Goal: Use online tool/utility: Utilize a website feature to perform a specific function

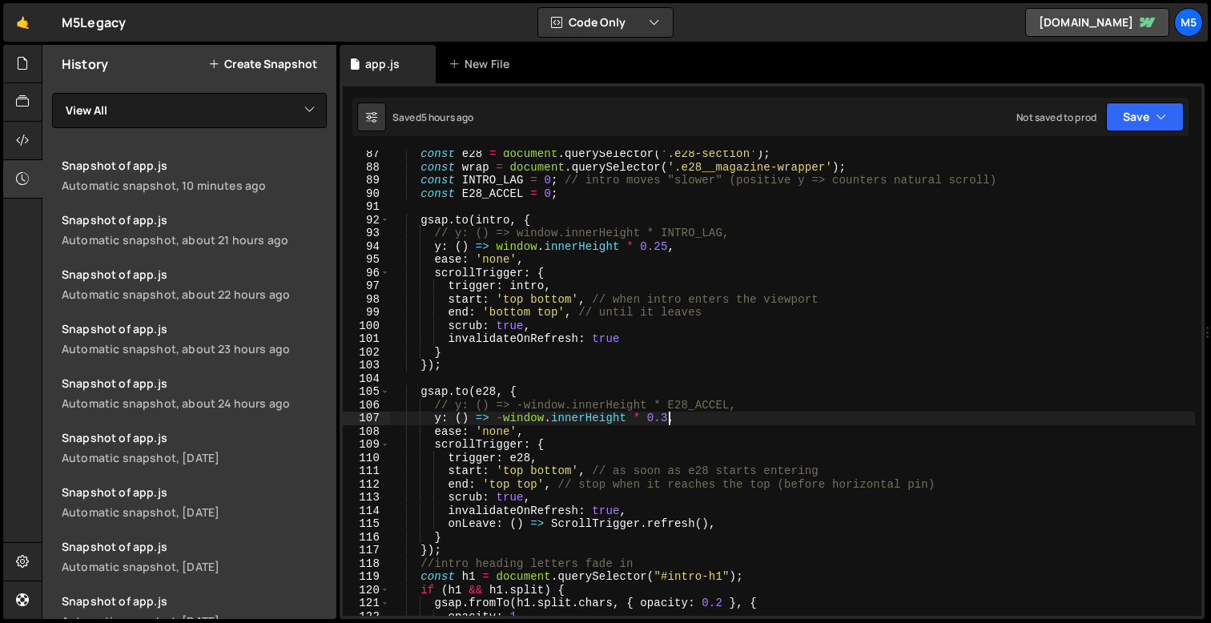
scroll to position [1139, 0]
click at [587, 342] on div "const e28 = document . querySelector ( '.e28-section' ) ; const wrap = document…" at bounding box center [792, 393] width 805 height 492
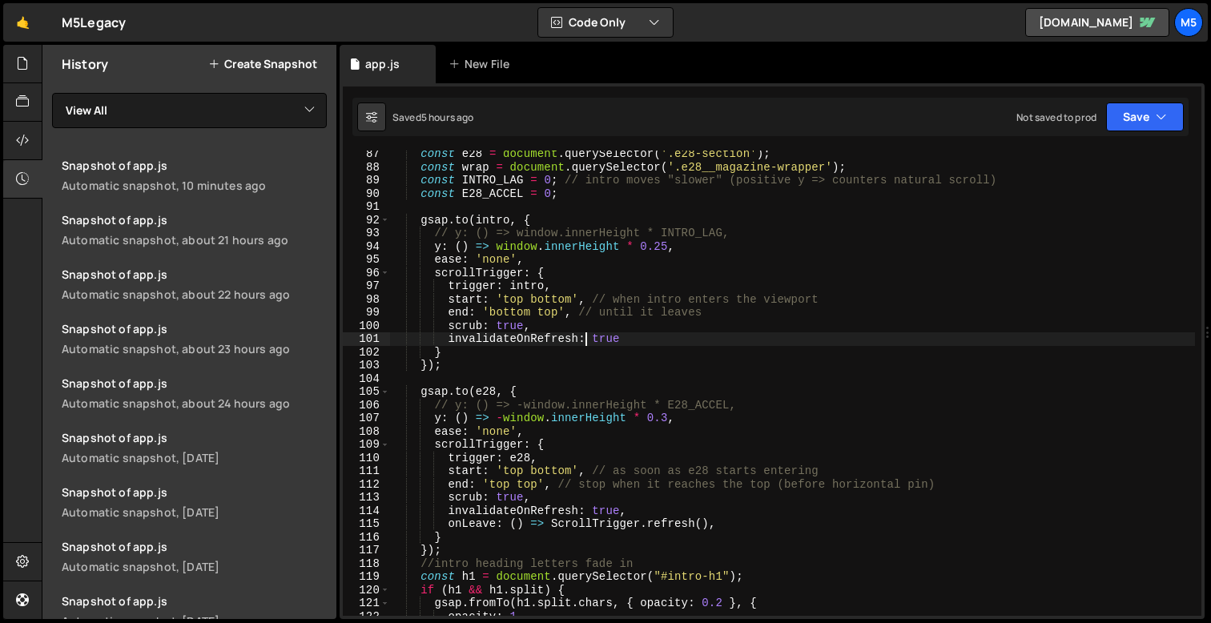
click at [587, 342] on div "const e28 = document . querySelector ( '.e28-section' ) ; const wrap = document…" at bounding box center [792, 393] width 805 height 492
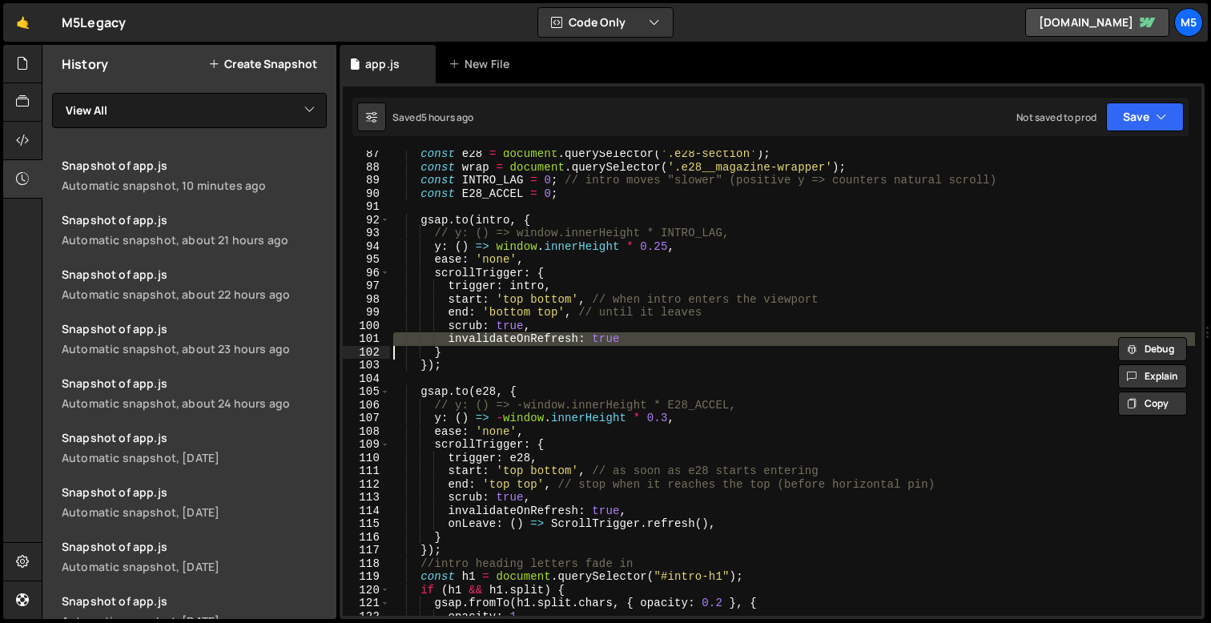
click at [666, 335] on div "const e28 = document . querySelector ( '.e28-section' ) ; const wrap = document…" at bounding box center [792, 393] width 805 height 492
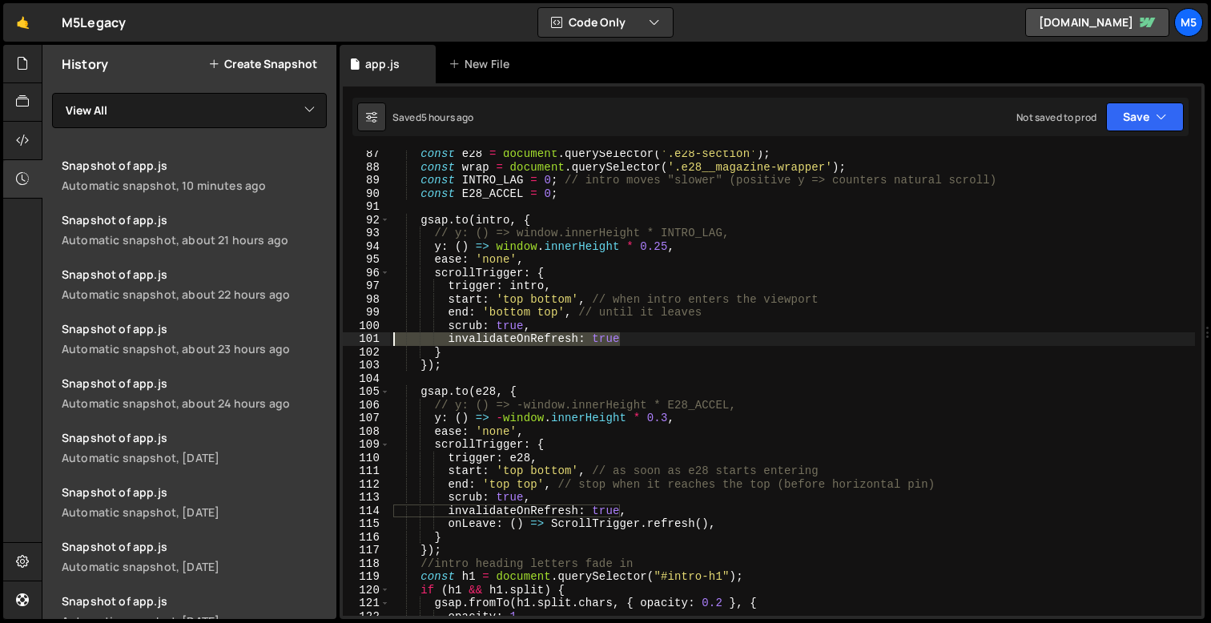
drag, startPoint x: 625, startPoint y: 340, endPoint x: 389, endPoint y: 341, distance: 235.5
click at [389, 341] on div "invalidateOnRefresh: true 87 88 89 90 91 92 93 94 95 96 97 98 99 100 101 102 10…" at bounding box center [772, 383] width 859 height 465
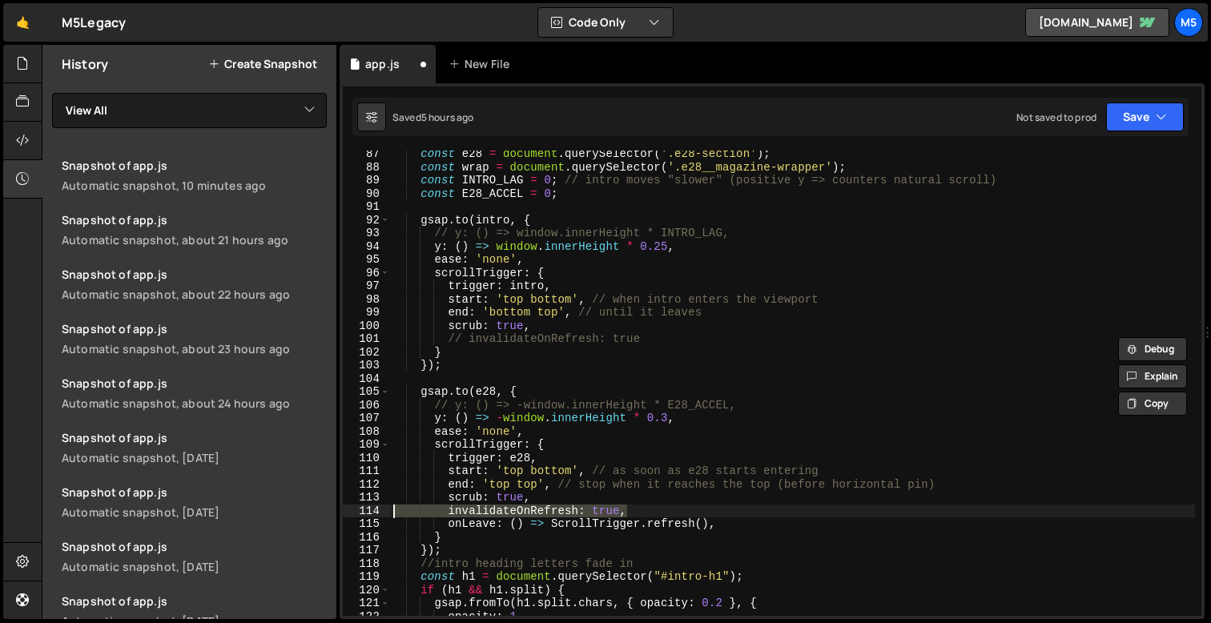
drag, startPoint x: 634, startPoint y: 514, endPoint x: 391, endPoint y: 513, distance: 243.5
click at [391, 513] on div "const e28 = document . querySelector ( '.e28-section' ) ; const wrap = document…" at bounding box center [792, 393] width 805 height 492
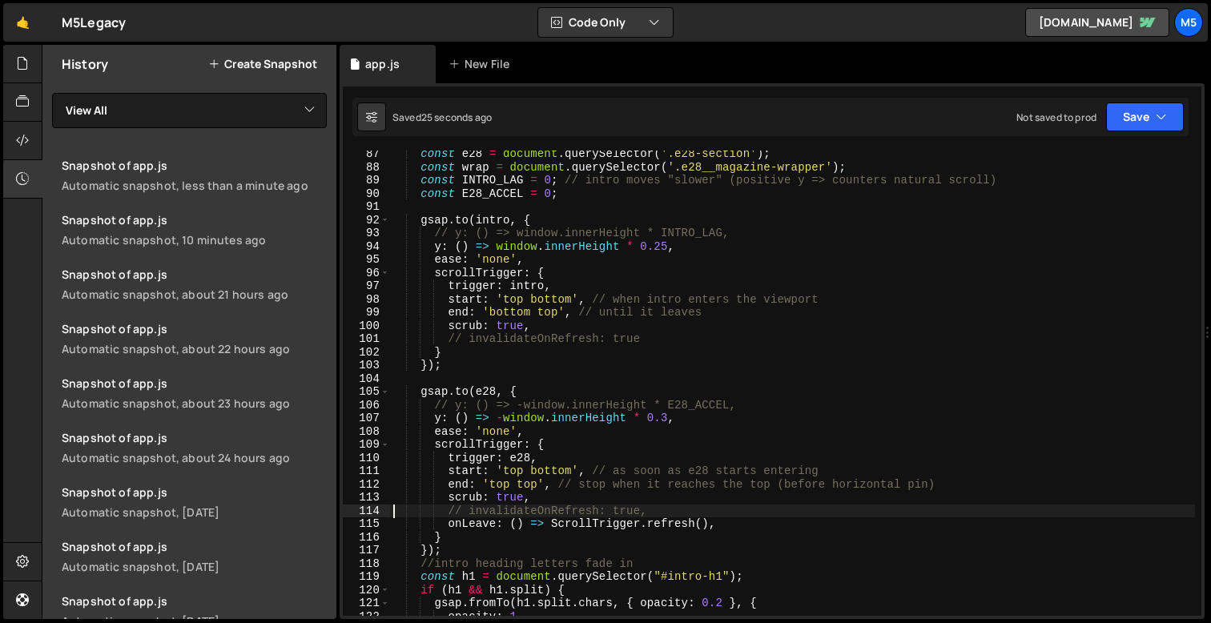
click at [522, 312] on div "const e28 = document . querySelector ( '.e28-section' ) ; const wrap = document…" at bounding box center [792, 393] width 805 height 492
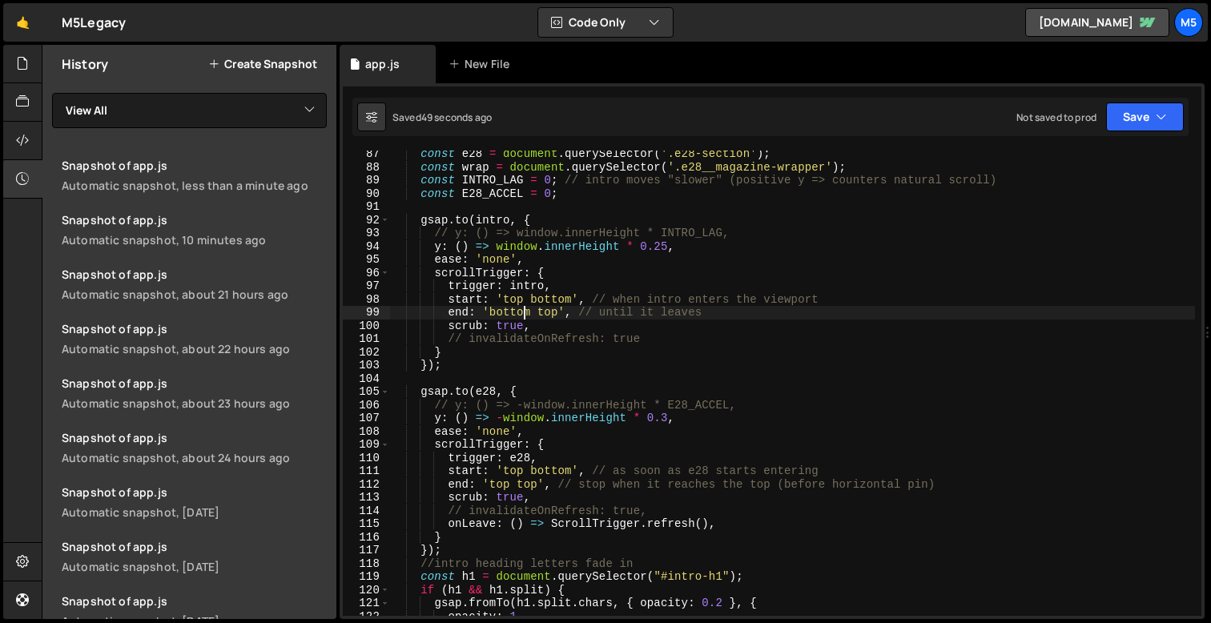
click at [552, 298] on div "const e28 = document . querySelector ( '.e28-section' ) ; const wrap = document…" at bounding box center [792, 393] width 805 height 492
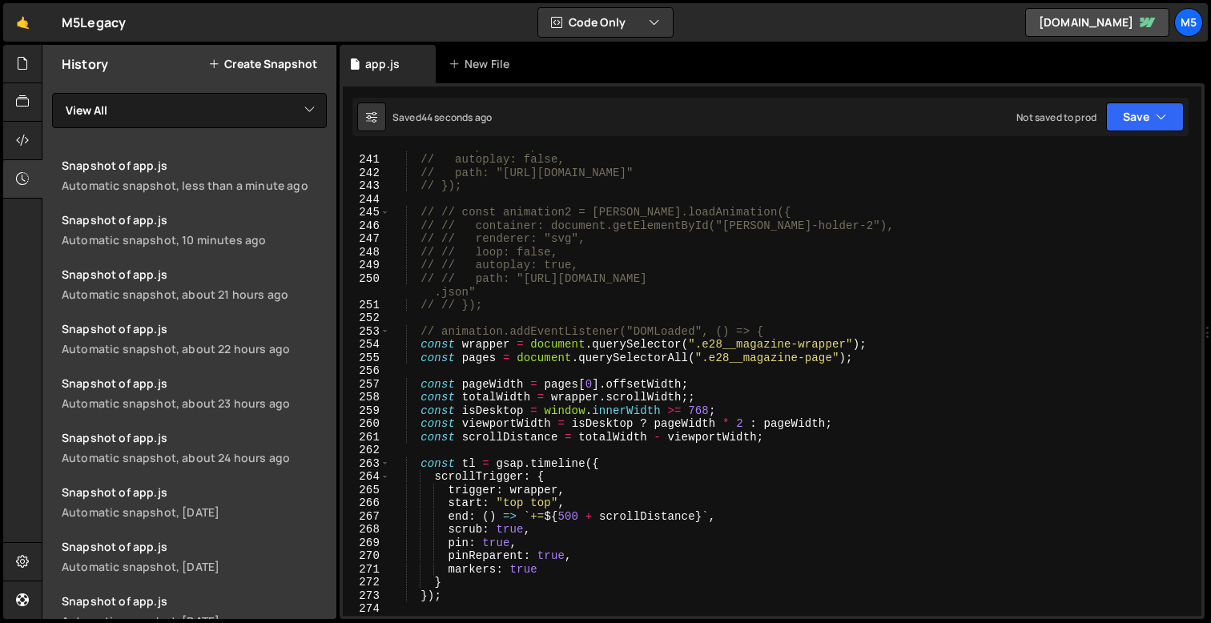
scroll to position [3181, 0]
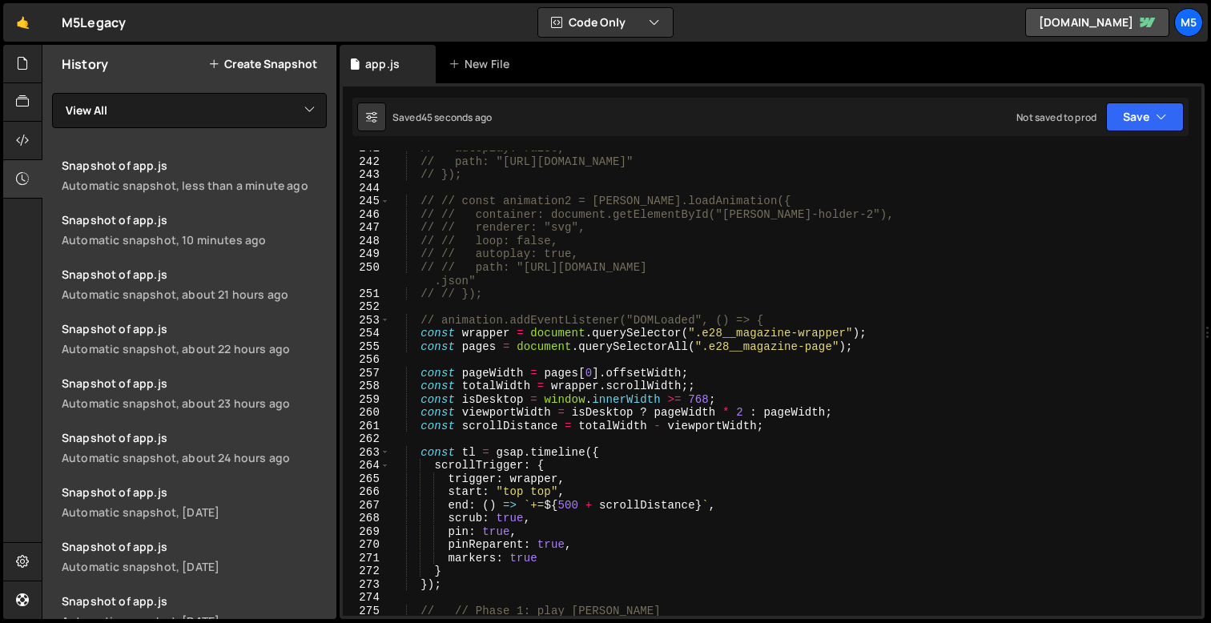
click at [490, 557] on div "// autoplay: false, // path: "[URL][DOMAIN_NAME]" // }); // // const animation2…" at bounding box center [792, 388] width 805 height 492
click at [493, 558] on div "// autoplay: false, // path: "[URL][DOMAIN_NAME]" // }); // // const animation2…" at bounding box center [792, 388] width 805 height 492
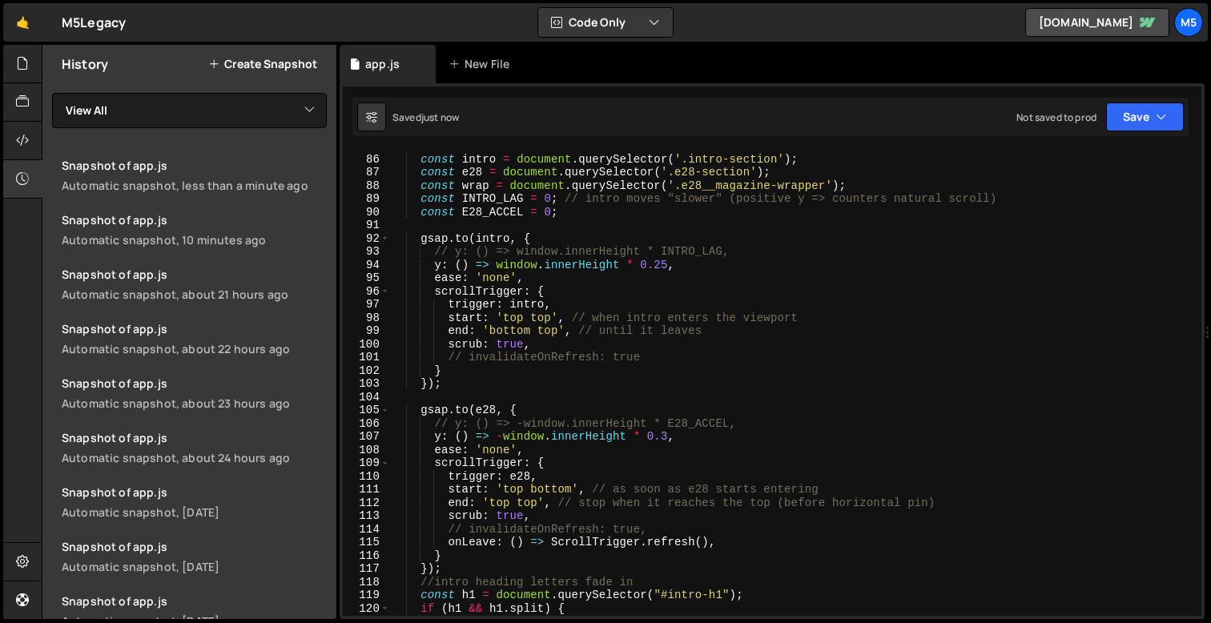
scroll to position [1117, 0]
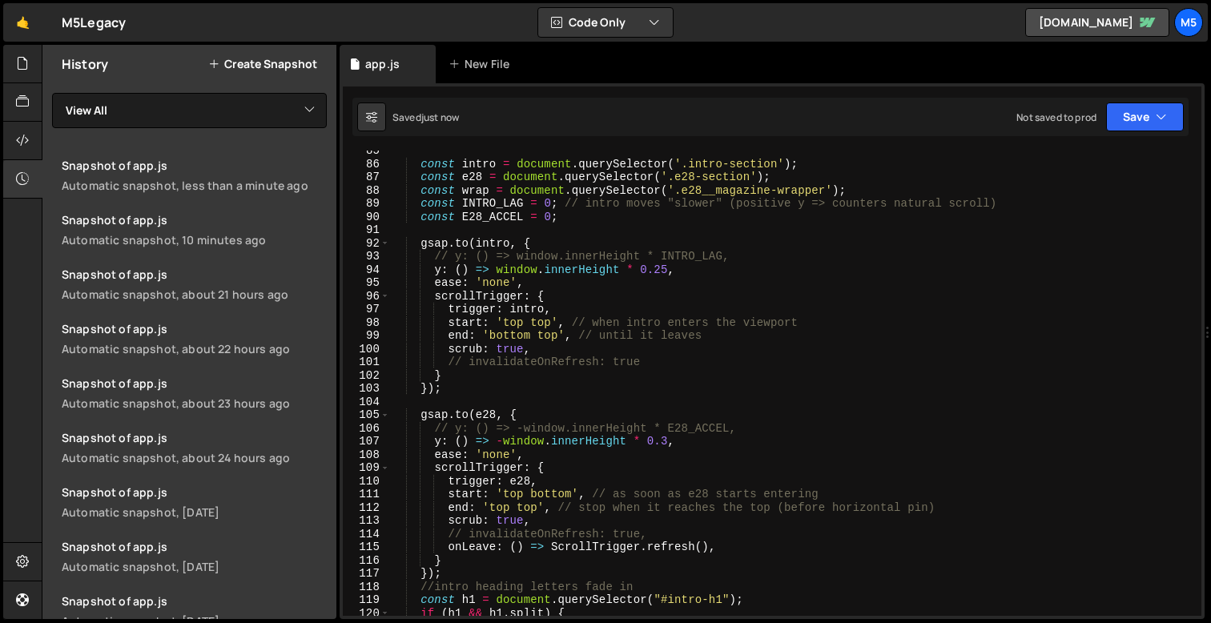
click at [532, 326] on div "const intro = document . querySelector ( '.intro-section' ) ; const e28 = docum…" at bounding box center [792, 390] width 805 height 492
click at [529, 309] on div "const intro = document . querySelector ( '.intro-section' ) ; const e28 = docum…" at bounding box center [792, 390] width 805 height 492
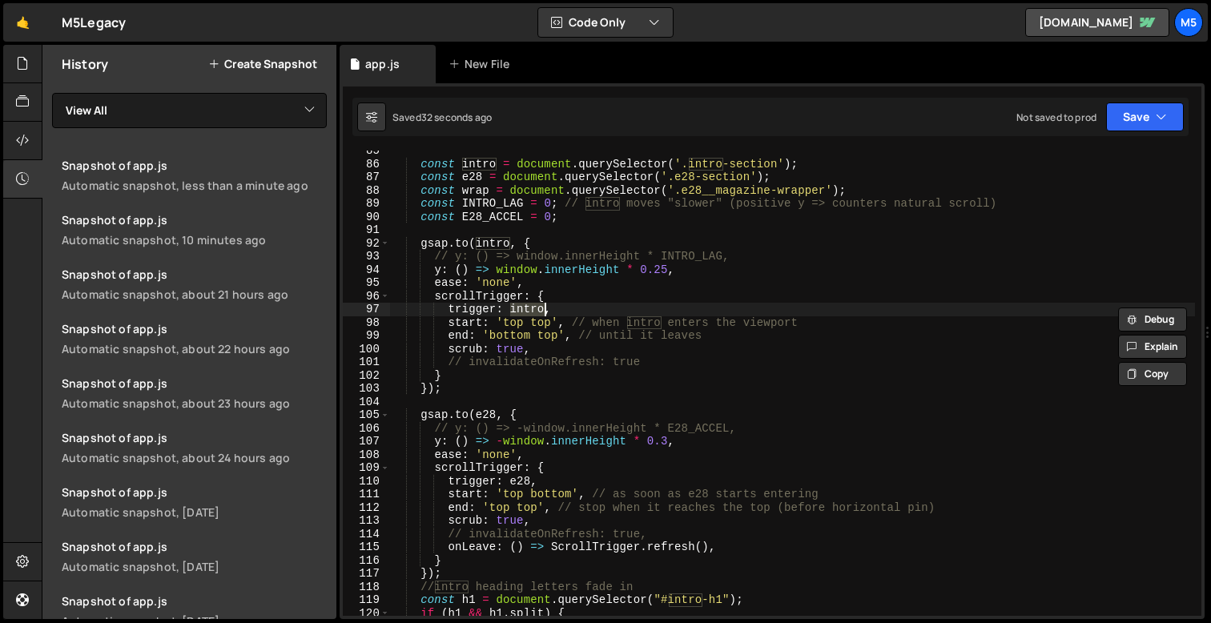
click at [512, 324] on div "const intro = document . querySelector ( '.intro-section' ) ; const e28 = docum…" at bounding box center [792, 390] width 805 height 492
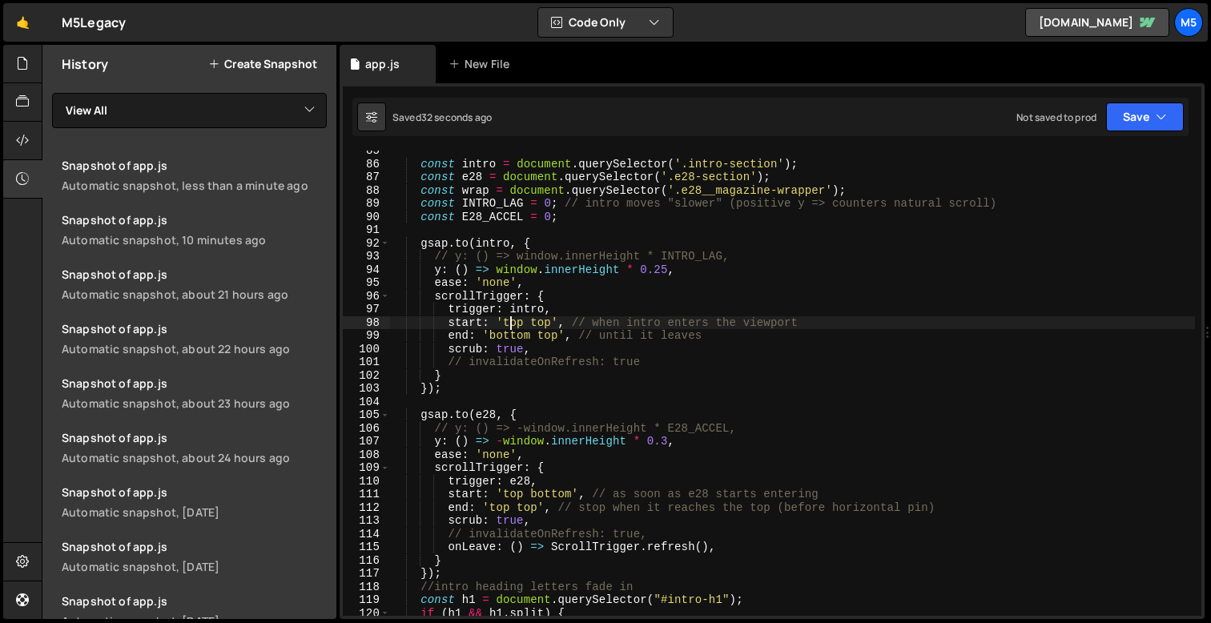
click at [512, 324] on div "const intro = document . querySelector ( '.intro-section' ) ; const e28 = docum…" at bounding box center [792, 390] width 805 height 492
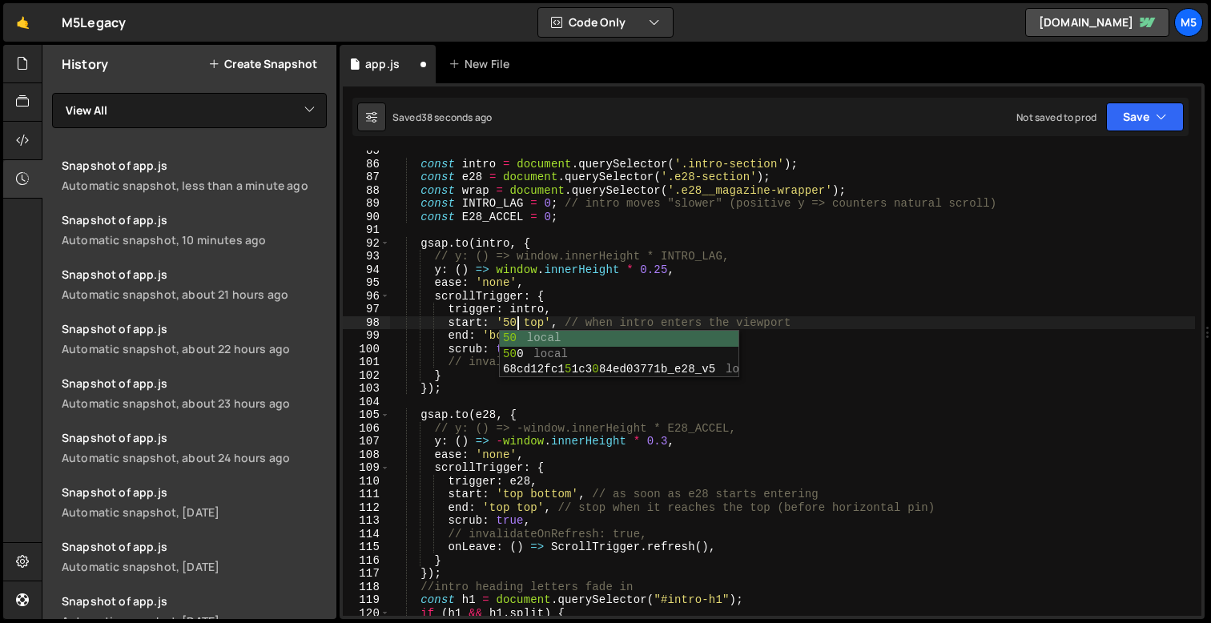
scroll to position [0, 9]
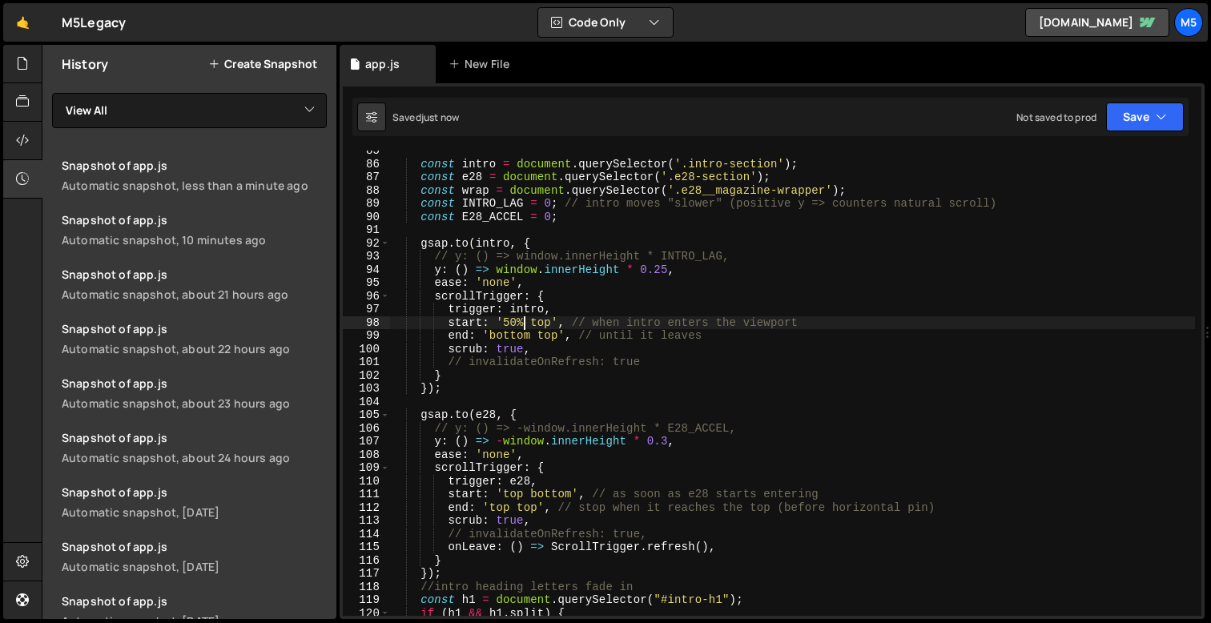
click at [562, 347] on div "const intro = document . querySelector ( '.intro-section' ) ; const e28 = docum…" at bounding box center [792, 390] width 805 height 492
type textarea "scrub: true,"
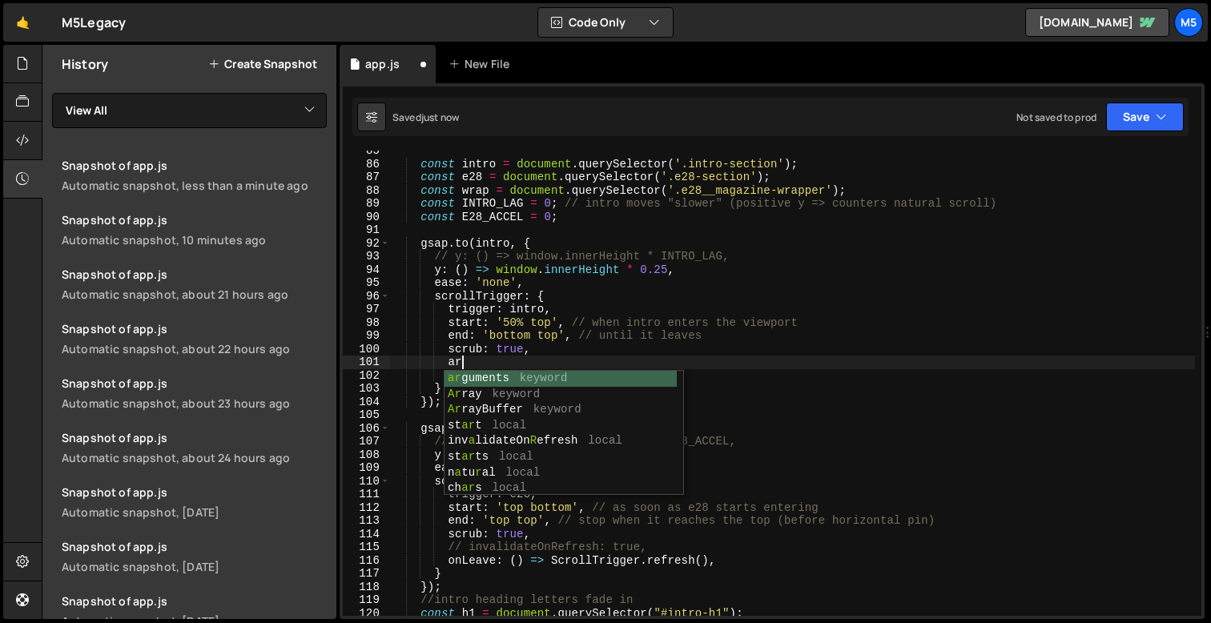
type textarea "a"
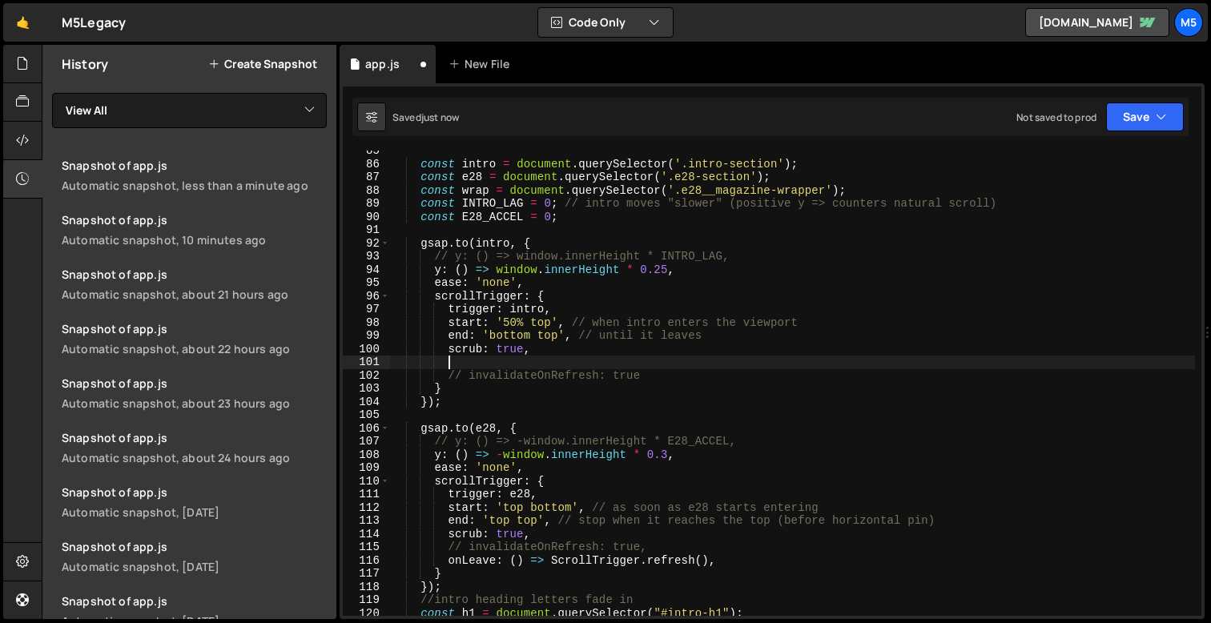
type textarea "a"
click at [509, 320] on div "const intro = document . querySelector ( '.intro-section' ) ; const e28 = docum…" at bounding box center [792, 390] width 805 height 492
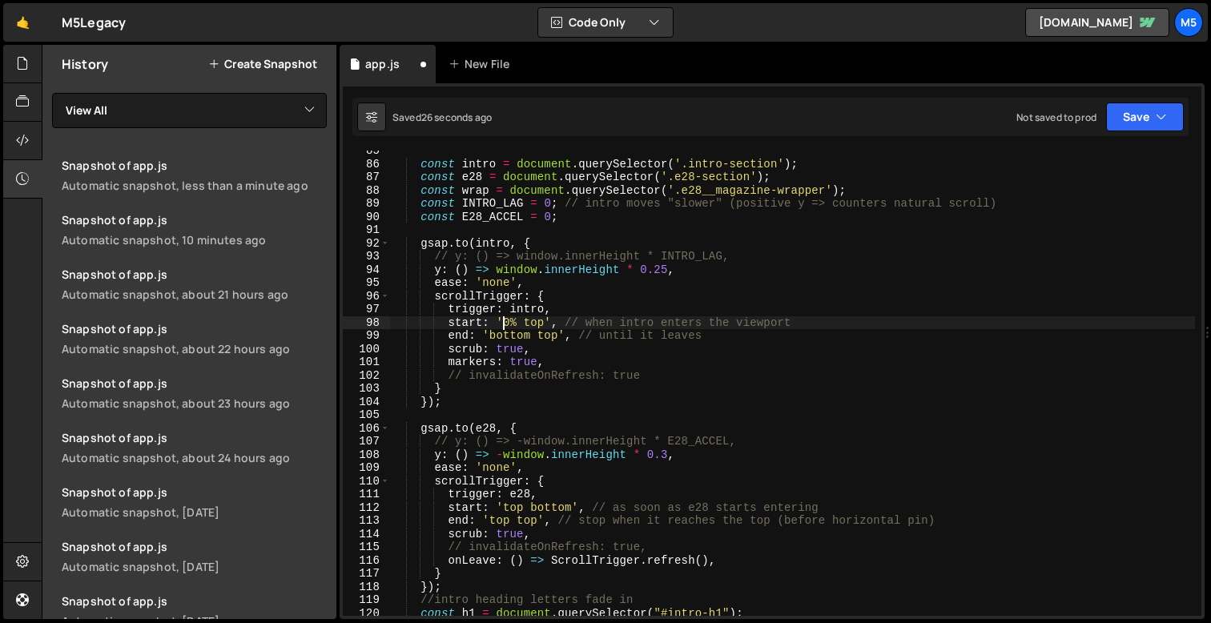
scroll to position [0, 8]
click at [701, 441] on div "const intro = document . querySelector ( '.intro-section' ) ; const e28 = docum…" at bounding box center [792, 390] width 805 height 492
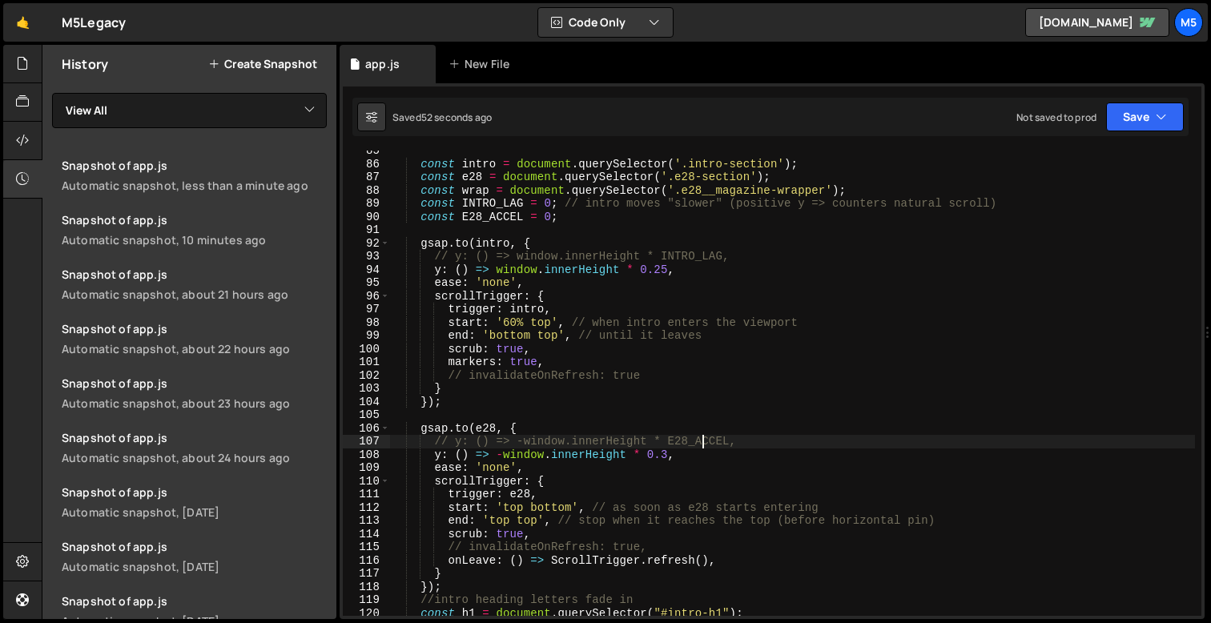
click at [682, 326] on div "const intro = document . querySelector ( '.intro-section' ) ; const e28 = docum…" at bounding box center [792, 390] width 805 height 492
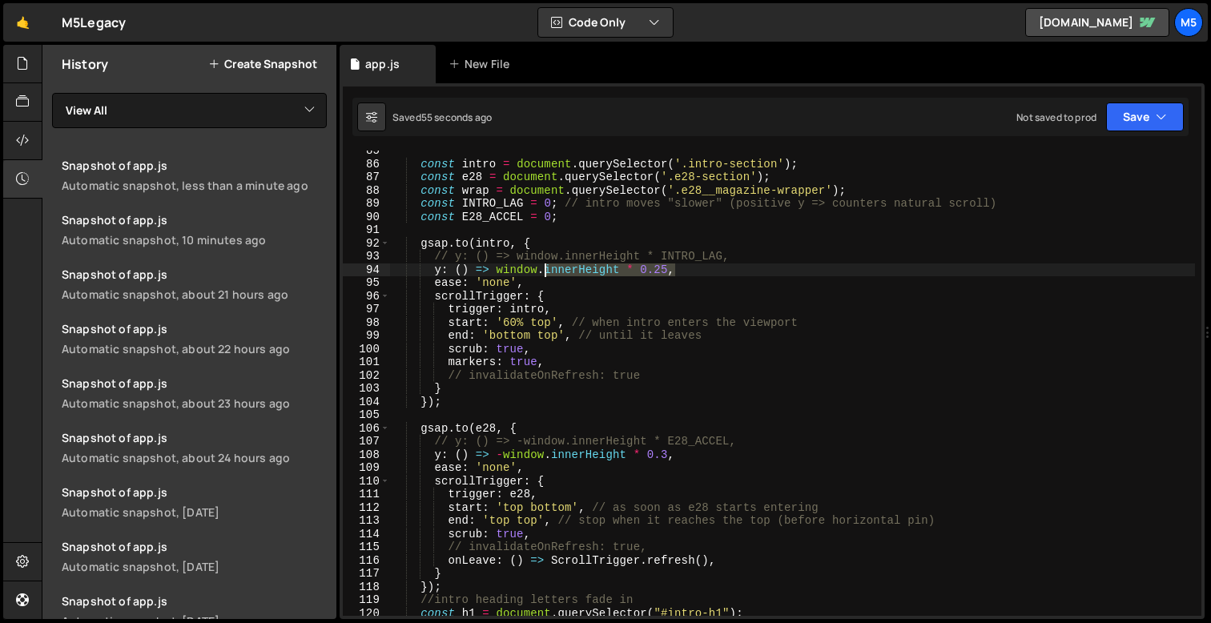
drag, startPoint x: 678, startPoint y: 269, endPoint x: 598, endPoint y: 271, distance: 80.9
click at [594, 272] on div "const intro = document . querySelector ( '.intro-section' ) ; const e28 = docum…" at bounding box center [792, 390] width 805 height 492
click at [605, 271] on div "const intro = document . querySelector ( '.intro-section' ) ; const e28 = docum…" at bounding box center [792, 390] width 805 height 492
type textarea "// y: () => window.innerHeight * 0.25,"
click at [716, 272] on div "const intro = document . querySelector ( '.intro-section' ) ; const e28 = docum…" at bounding box center [792, 390] width 805 height 492
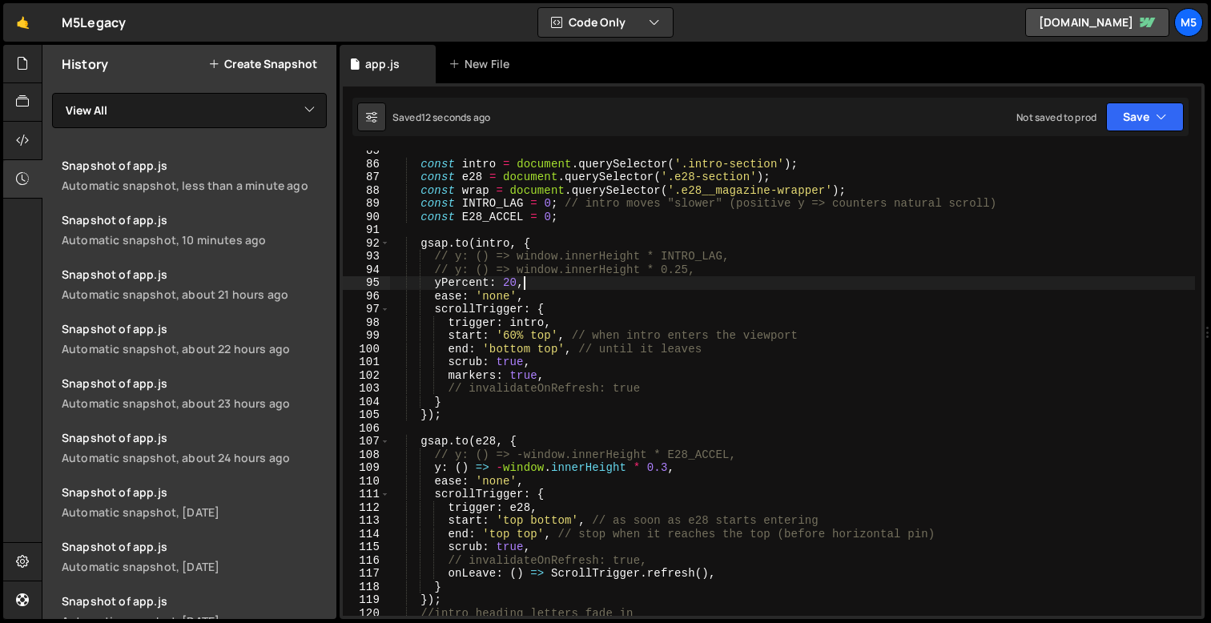
click at [507, 279] on div "const intro = document . querySelector ( '.intro-section' ) ; const e28 = docum…" at bounding box center [792, 390] width 805 height 492
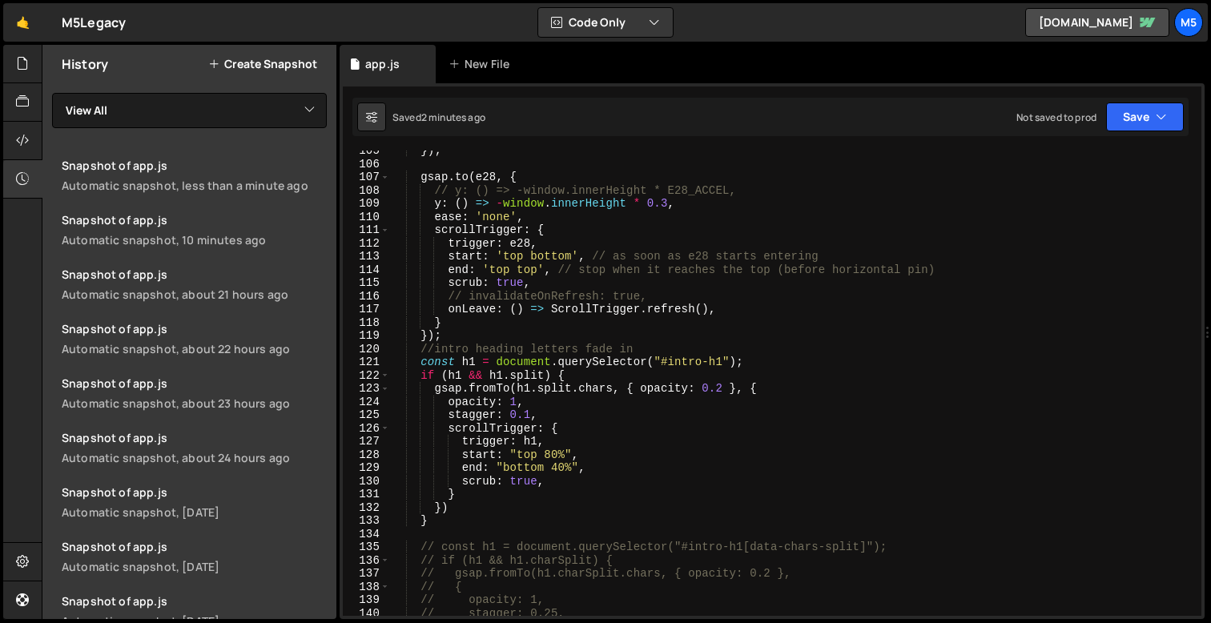
scroll to position [1410, 0]
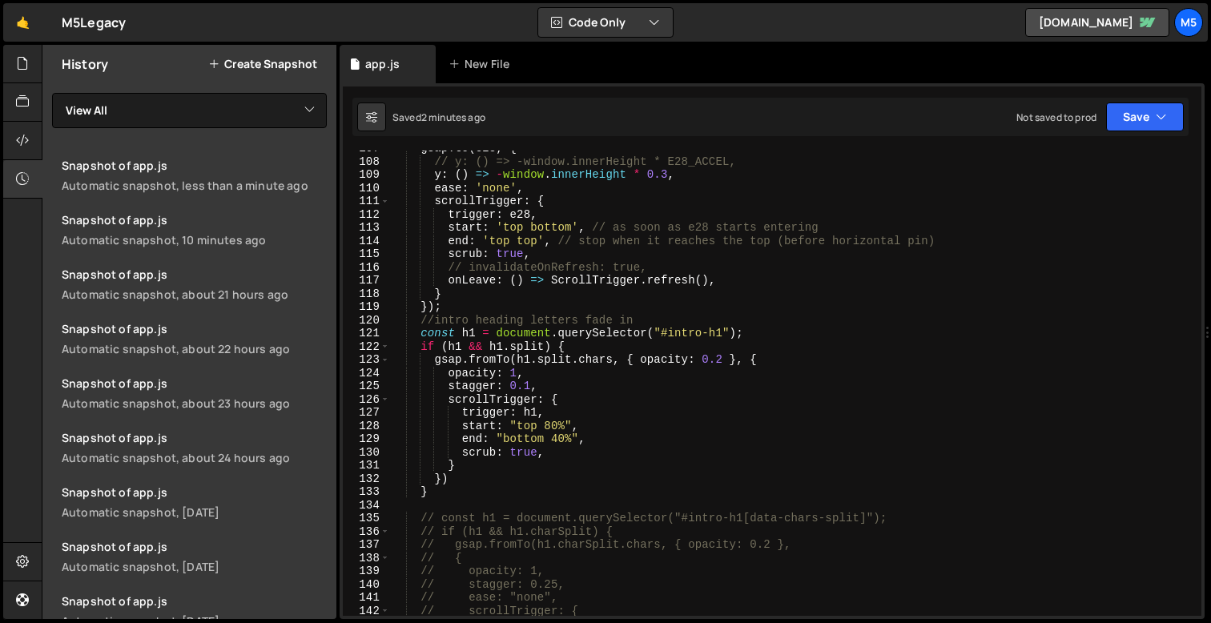
click at [483, 308] on div "gsap . to ( e28 , { // y: () => -window.innerHeight * E28_ACCEL, y : ( ) => - w…" at bounding box center [792, 388] width 805 height 492
type textarea "});"
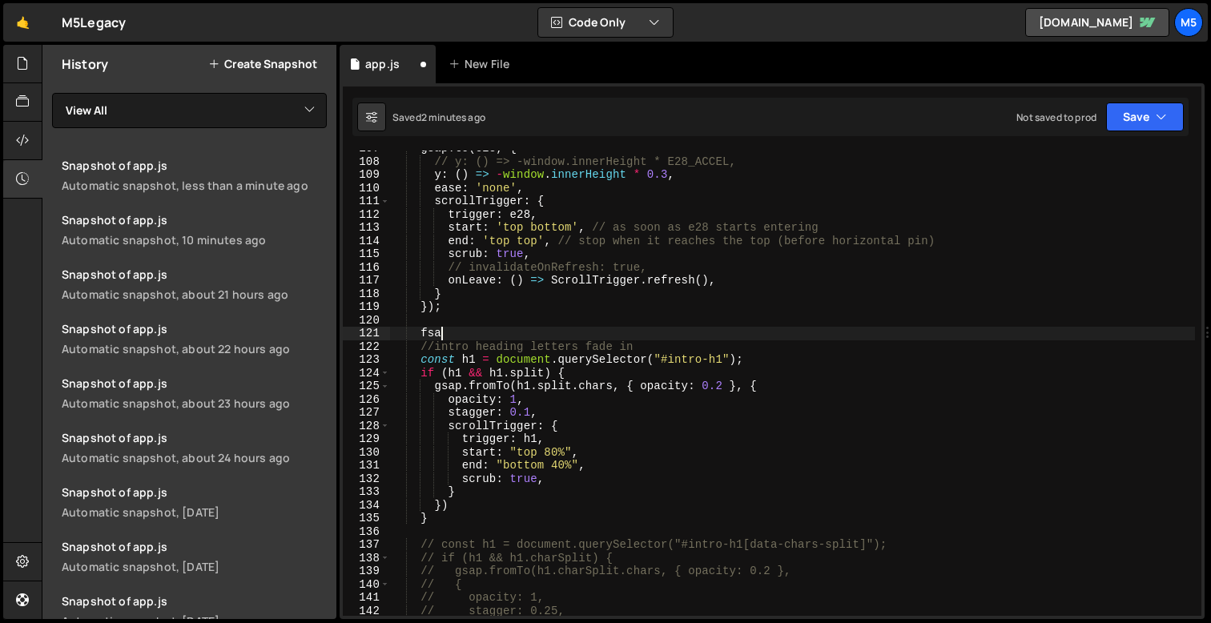
type textarea "f"
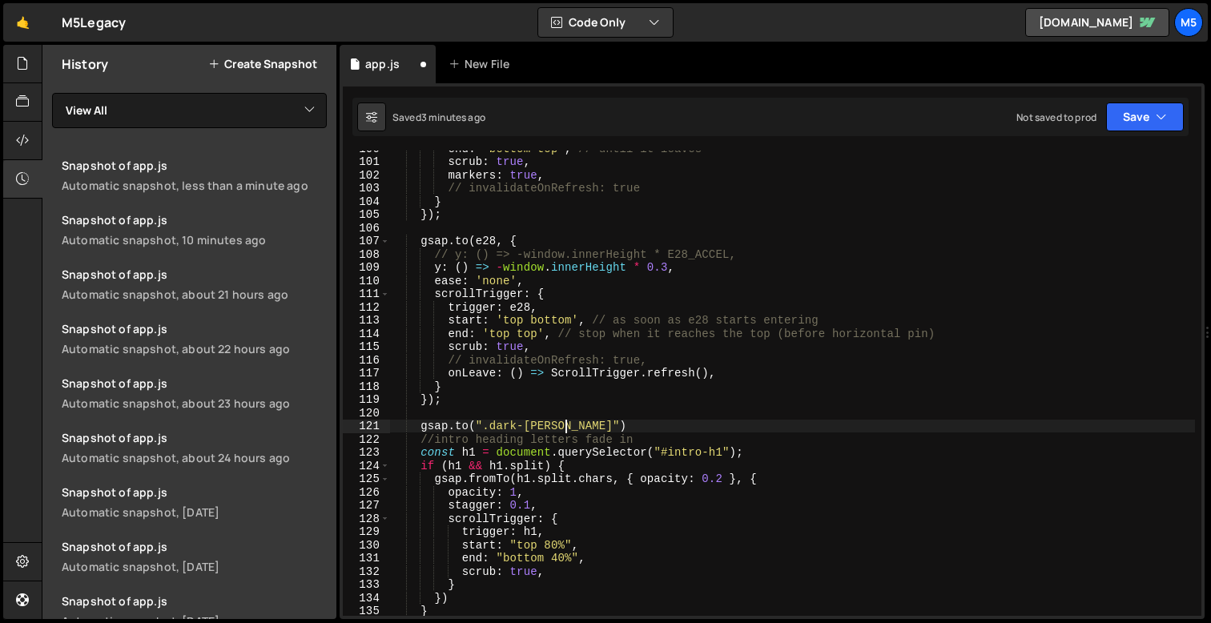
scroll to position [0, 12]
type textarea "[DOMAIN_NAME](".dark-overlay", {)"
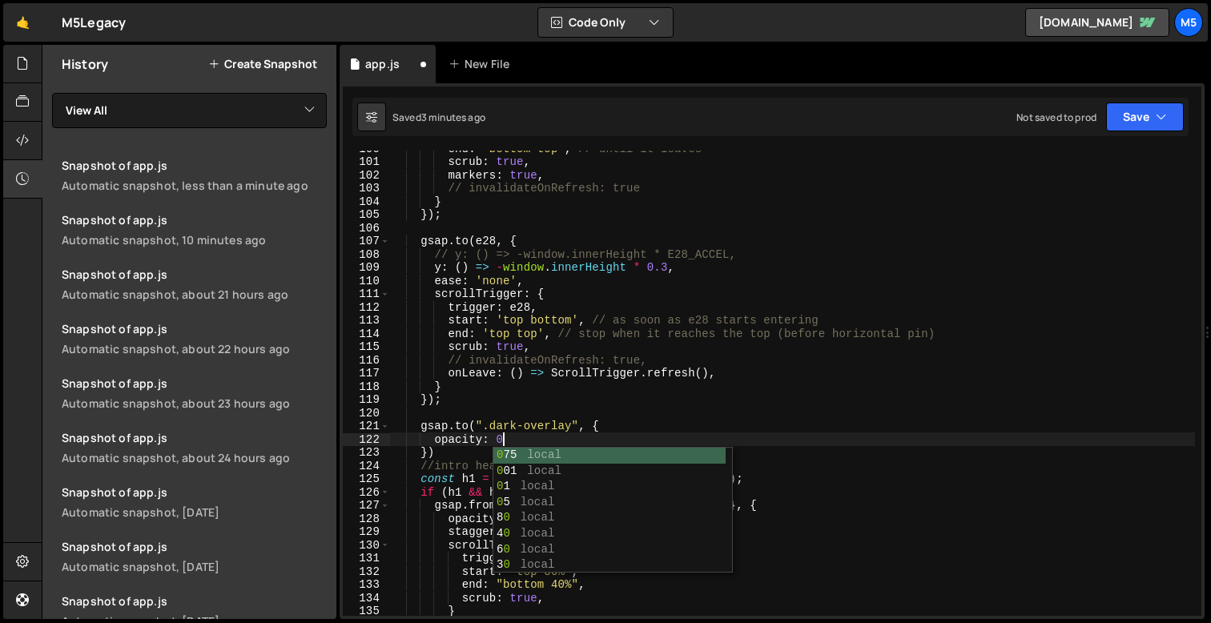
scroll to position [0, 7]
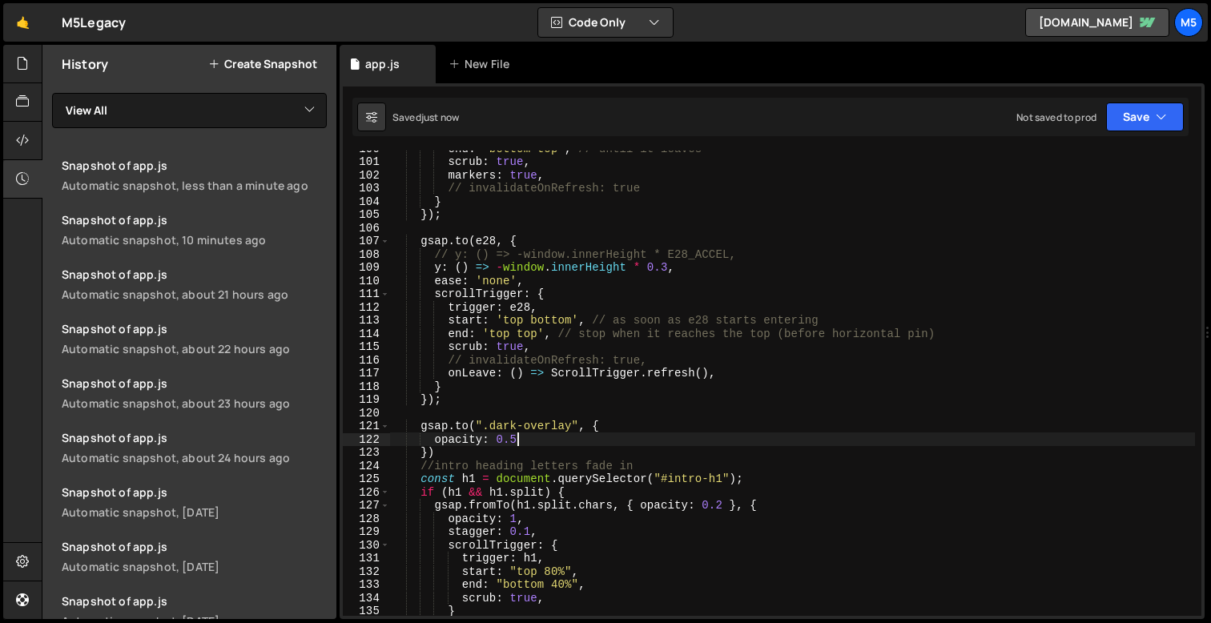
type textarea "opacity: 0.5,"
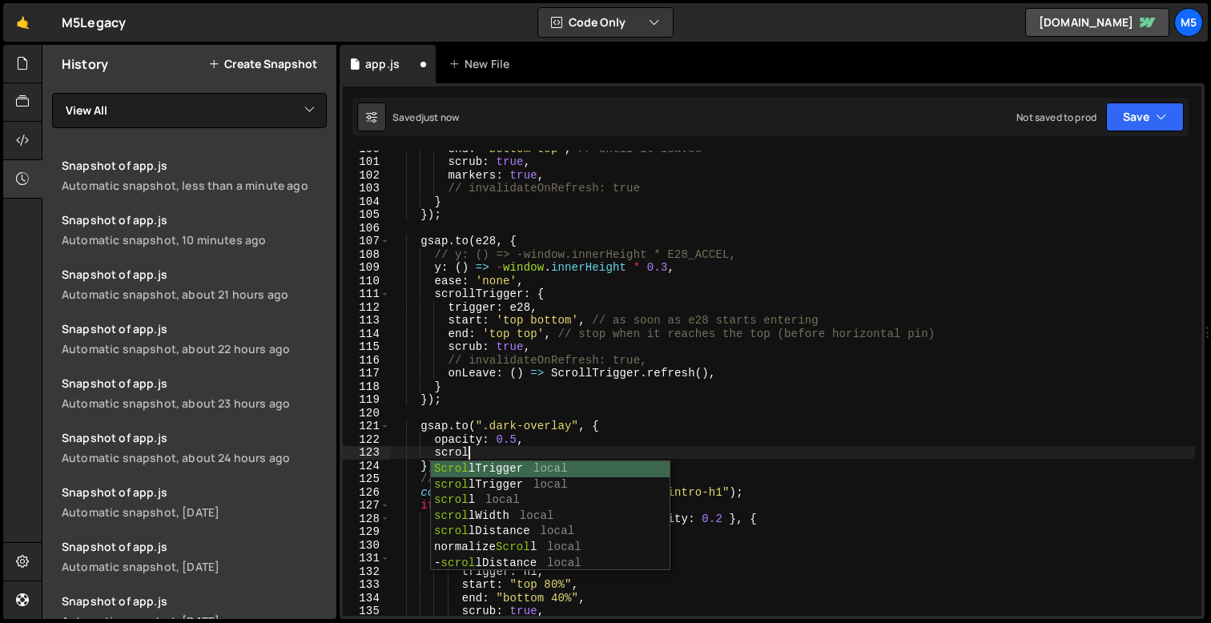
scroll to position [0, 4]
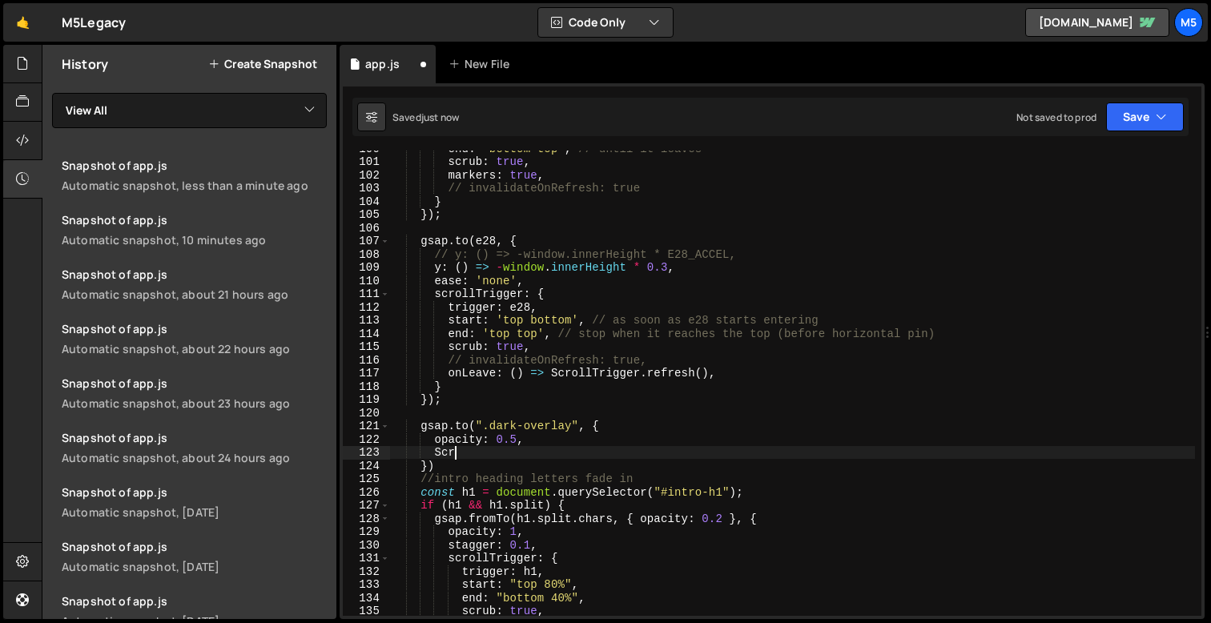
type textarea "S"
type textarea "scrollTrigger: {}"
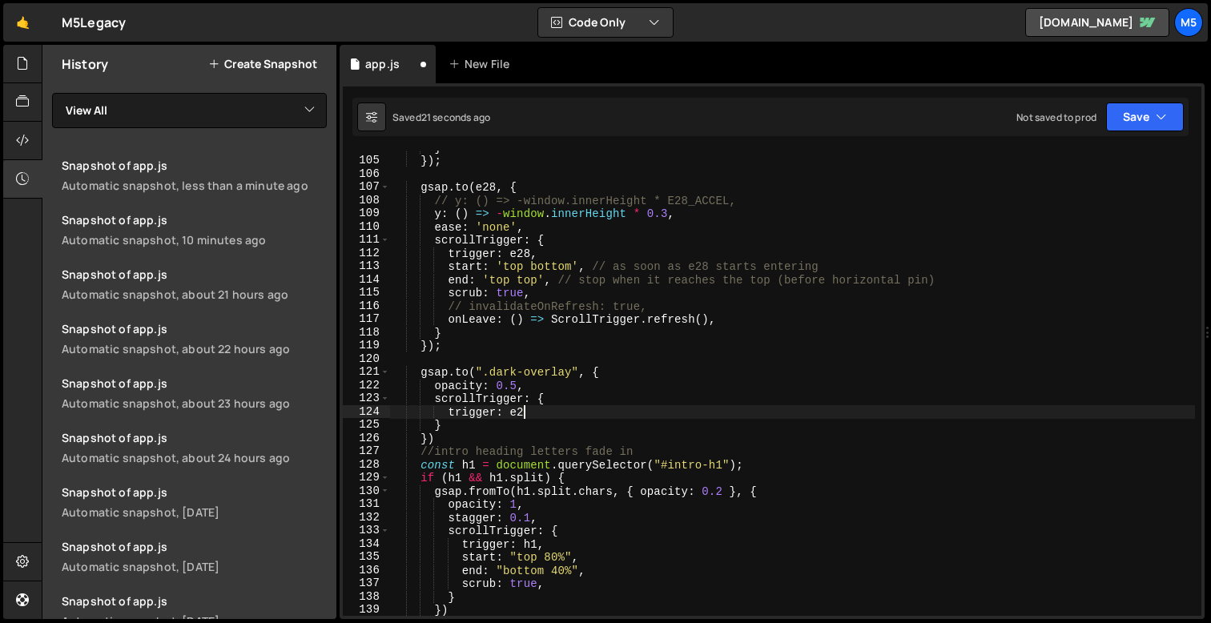
scroll to position [0, 9]
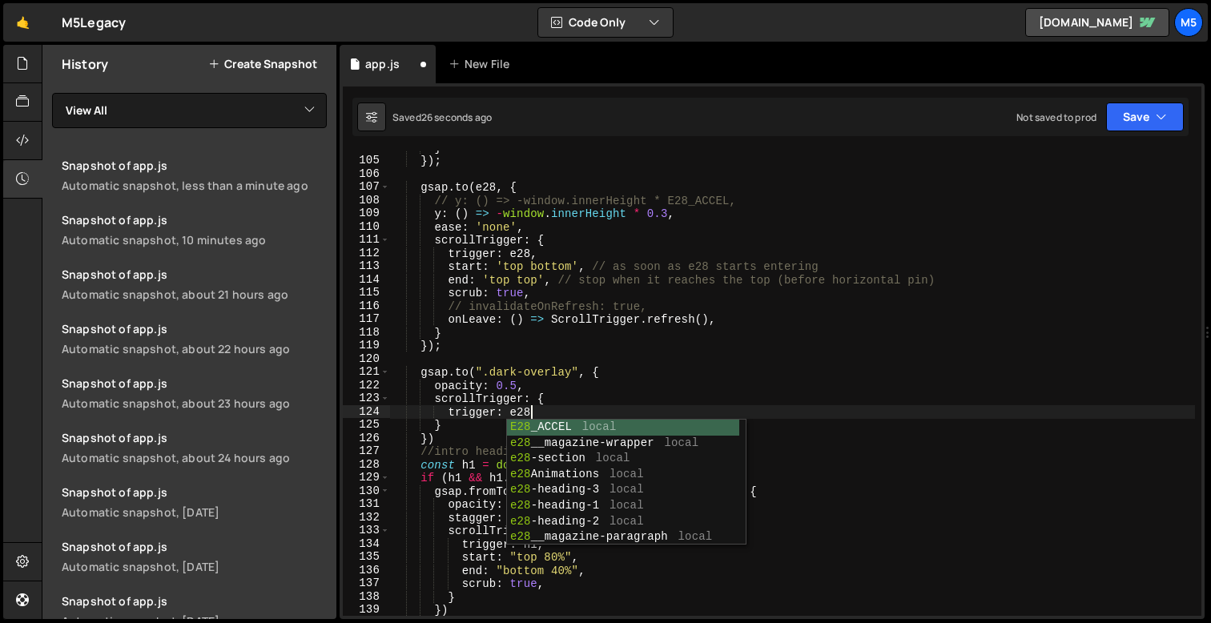
type textarea "trigger: e28,"
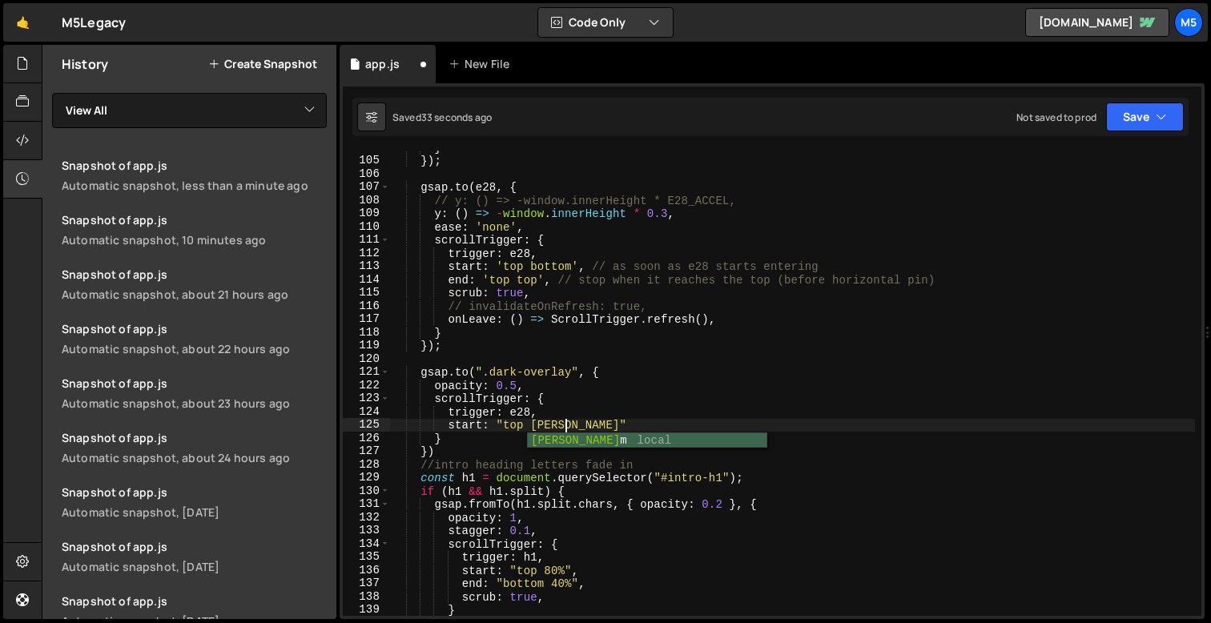
scroll to position [0, 11]
type textarea "start: "top bottom","
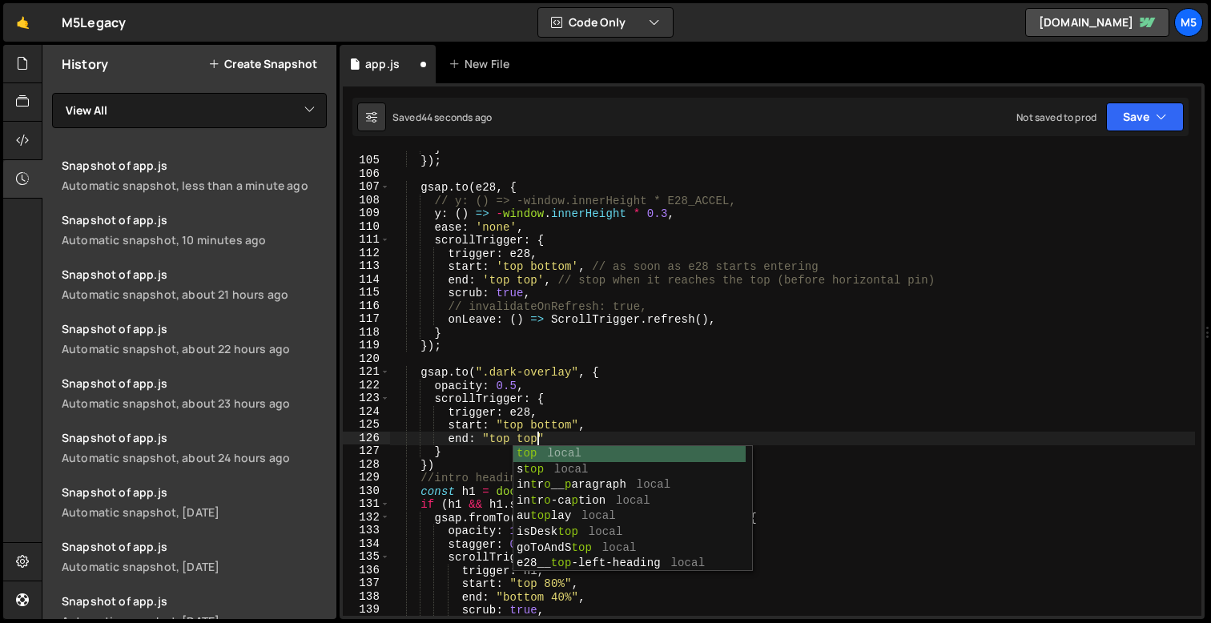
scroll to position [0, 10]
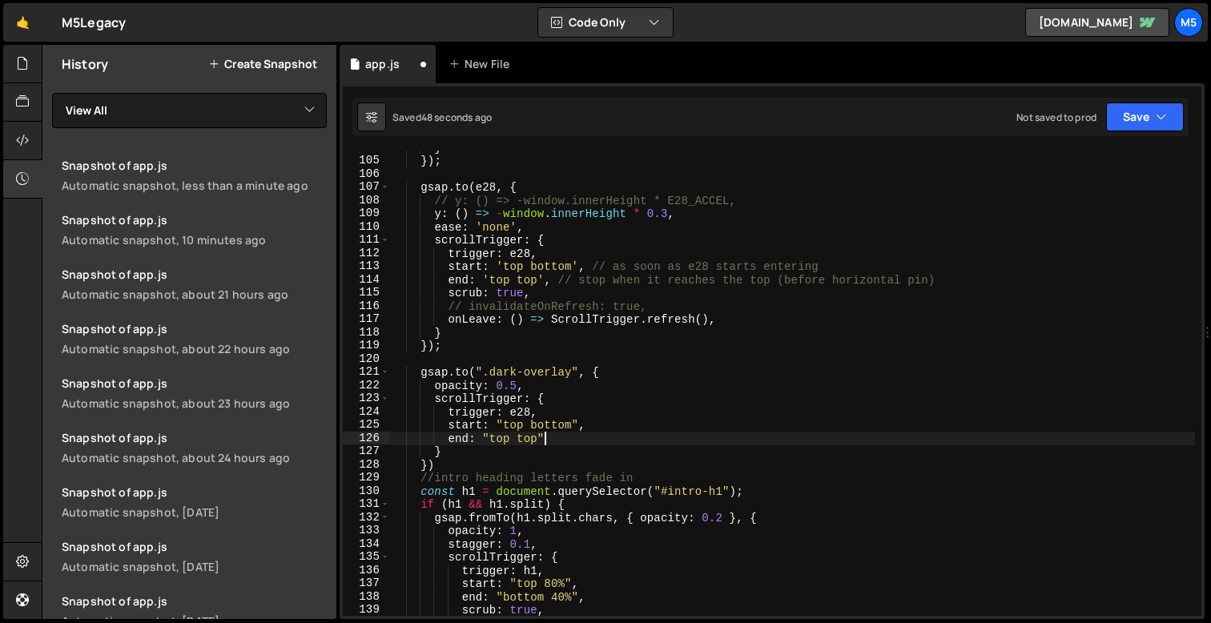
type textarea "end: "top top","
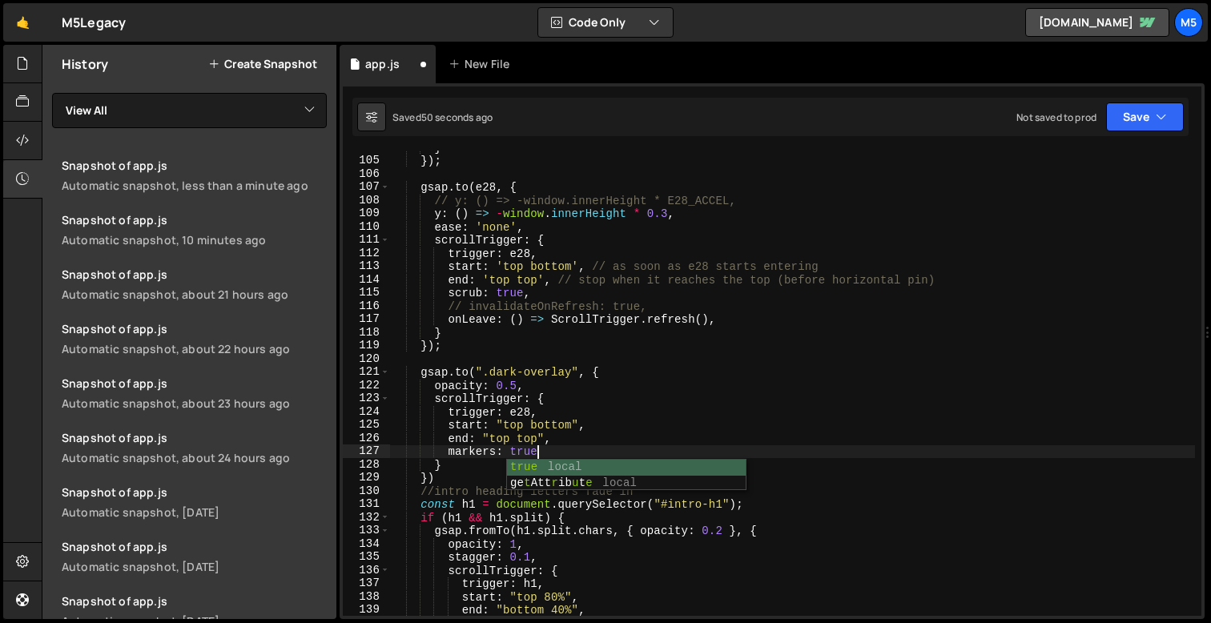
type textarea "markers: true,"
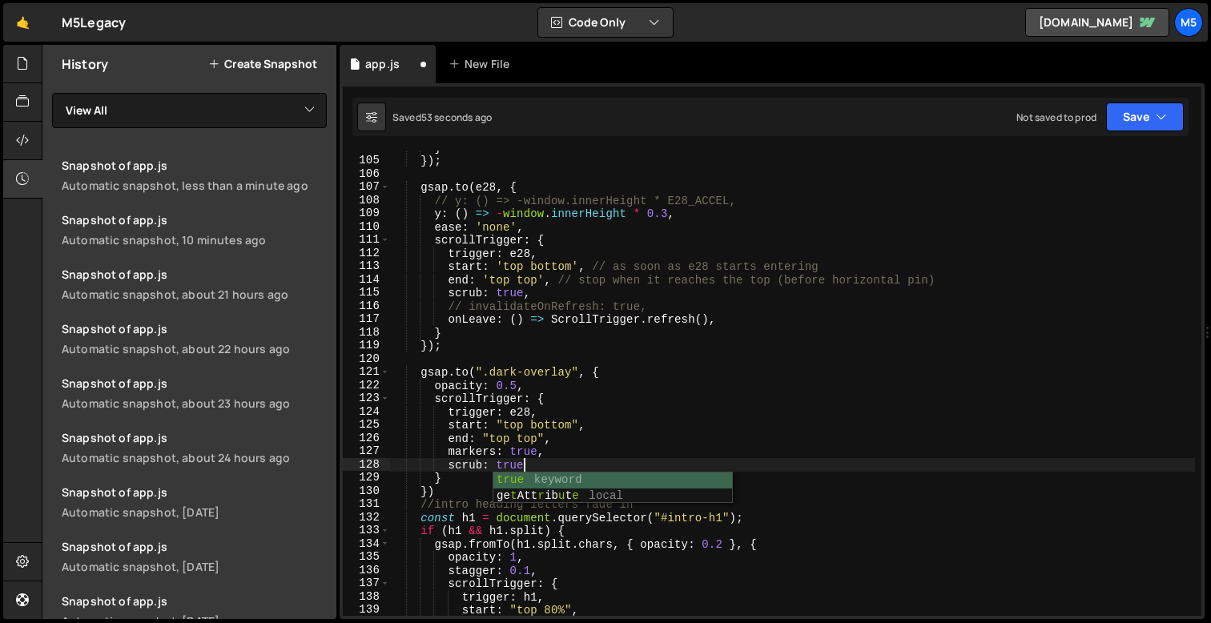
scroll to position [0, 9]
click at [516, 385] on div "} }) ; gsap . to ( e28 , { // y: () => -window.innerHeight * E28_ACCEL, y : ( )…" at bounding box center [792, 387] width 805 height 492
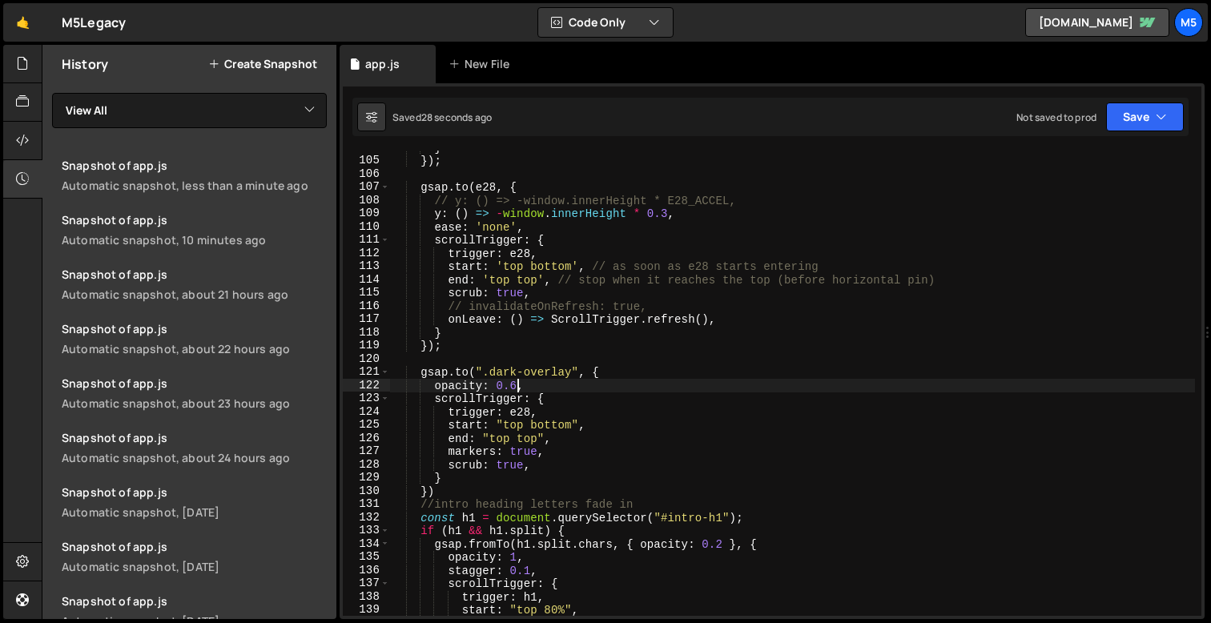
scroll to position [1389, 0]
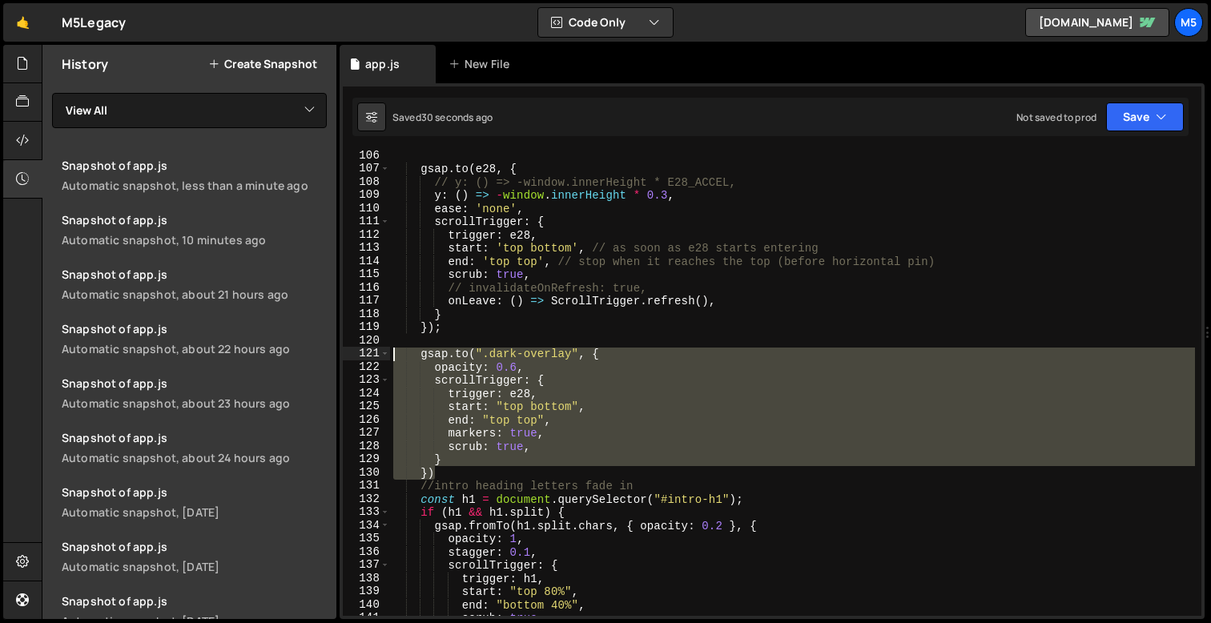
drag, startPoint x: 439, startPoint y: 471, endPoint x: 370, endPoint y: 352, distance: 137.1
click at [370, 352] on div "opacity: 0.6, 106 107 108 109 110 111 112 113 114 115 116 117 118 119 120 121 1…" at bounding box center [772, 383] width 859 height 465
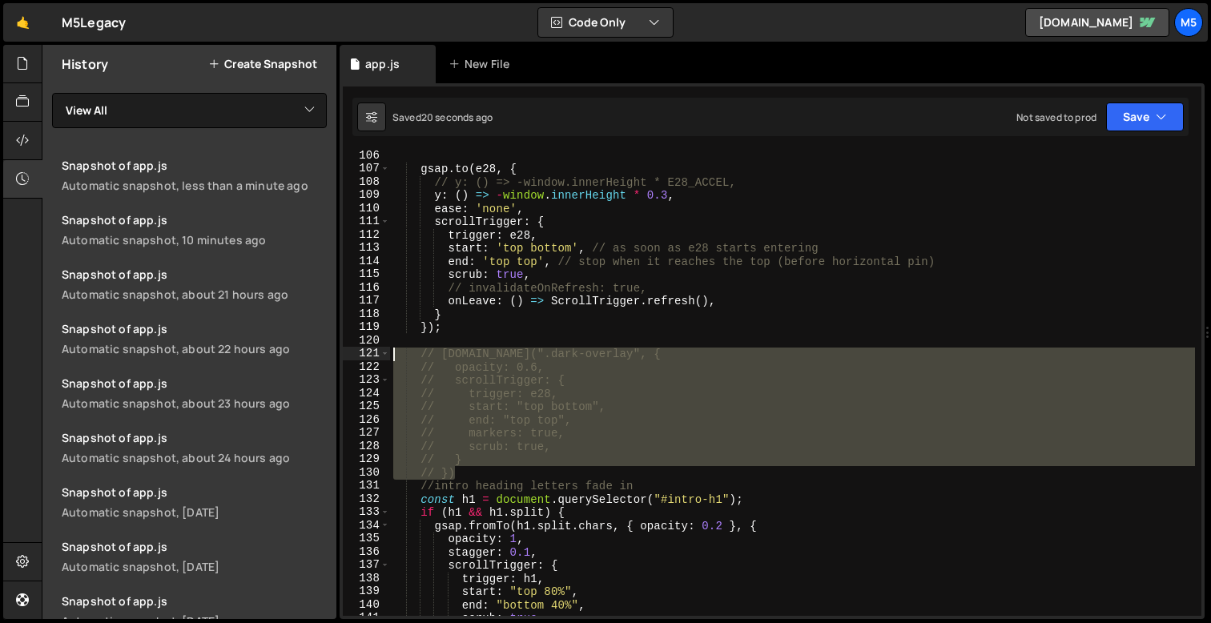
drag, startPoint x: 461, startPoint y: 473, endPoint x: 374, endPoint y: 358, distance: 144.7
click at [374, 358] on div "// [DOMAIN_NAME](".dark-overlay", { 106 107 108 109 110 111 112 113 114 115 116…" at bounding box center [772, 383] width 859 height 465
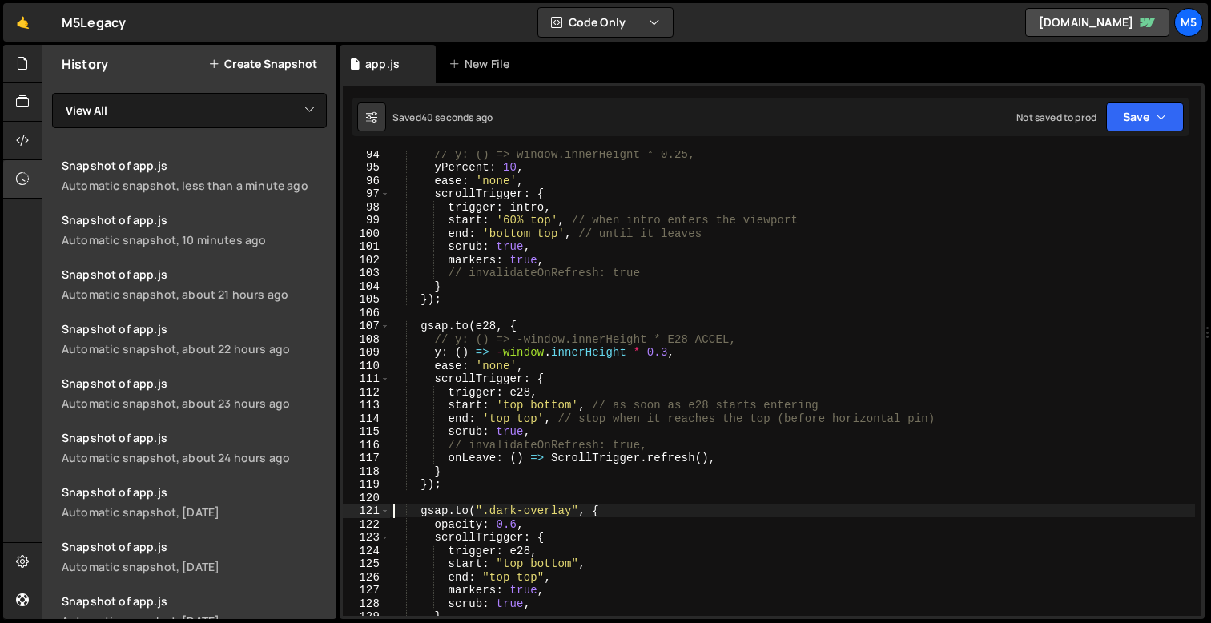
scroll to position [1231, 0]
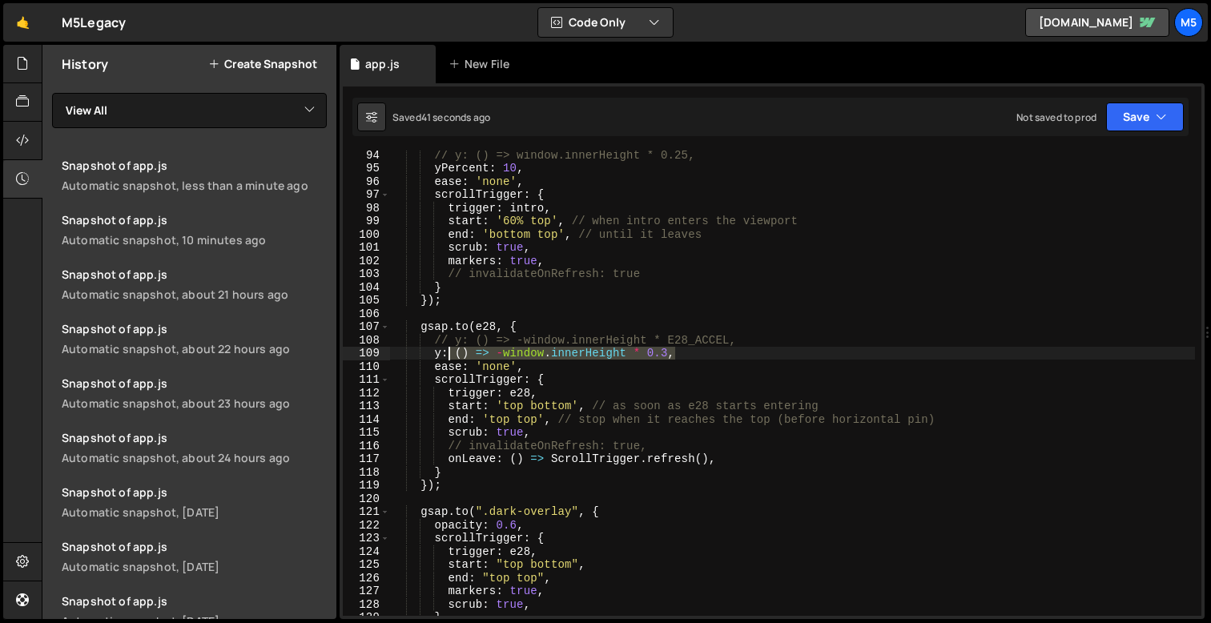
drag, startPoint x: 682, startPoint y: 352, endPoint x: 445, endPoint y: 353, distance: 237.1
click at [445, 353] on div "// y: () => window.innerHeight * 0.25, yPercent : 10 , ease : 'none' , scrollTr…" at bounding box center [792, 394] width 805 height 492
click at [582, 342] on div "// y: () => window.innerHeight * 0.25, yPercent : 10 , ease : 'none' , scrollTr…" at bounding box center [792, 394] width 805 height 492
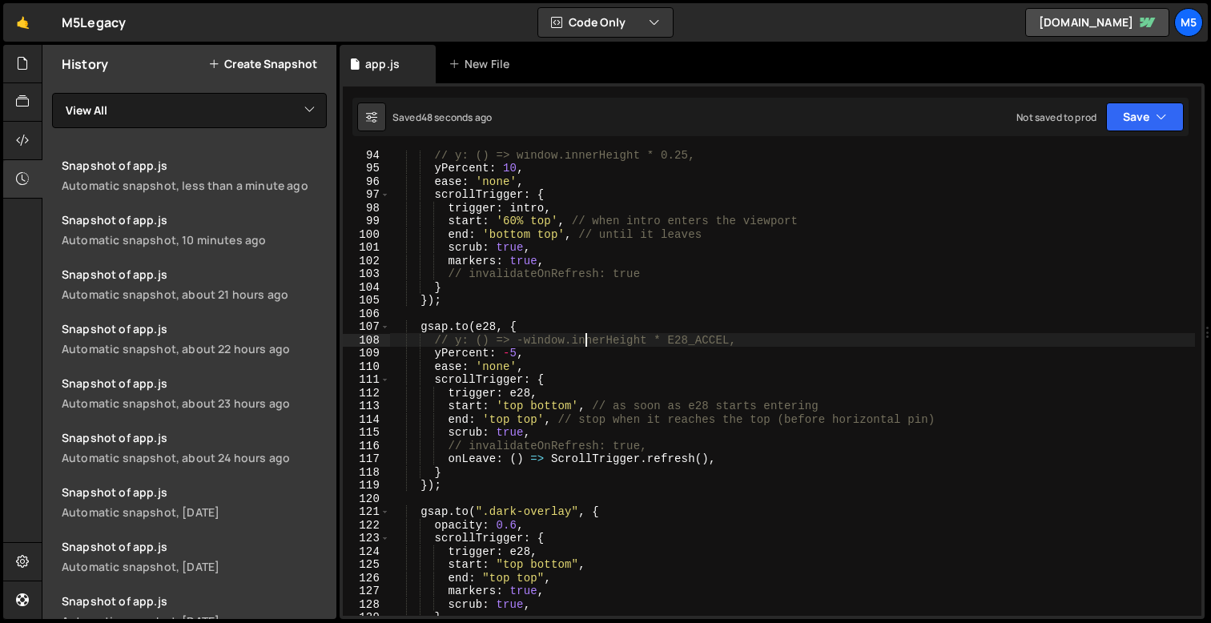
click at [576, 364] on div "// y: () => window.innerHeight * 0.25, yPercent : 10 , ease : 'none' , scrollTr…" at bounding box center [792, 394] width 805 height 492
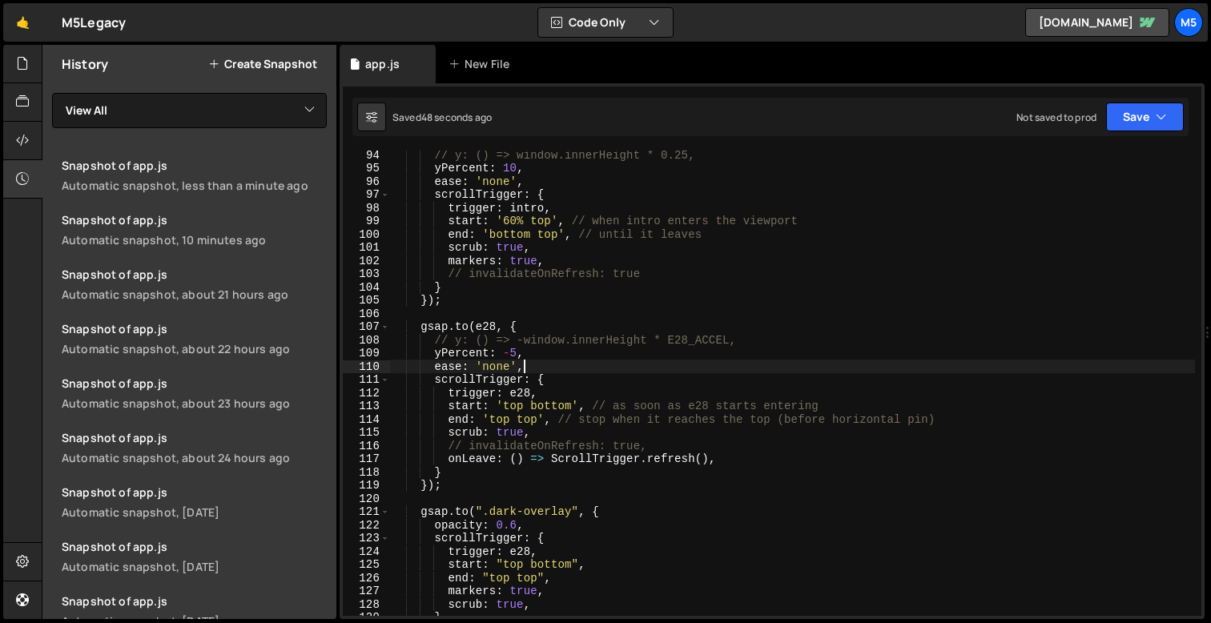
click at [592, 353] on div "// y: () => window.innerHeight * 0.25, yPercent : 10 , ease : 'none' , scrollTr…" at bounding box center [792, 394] width 805 height 492
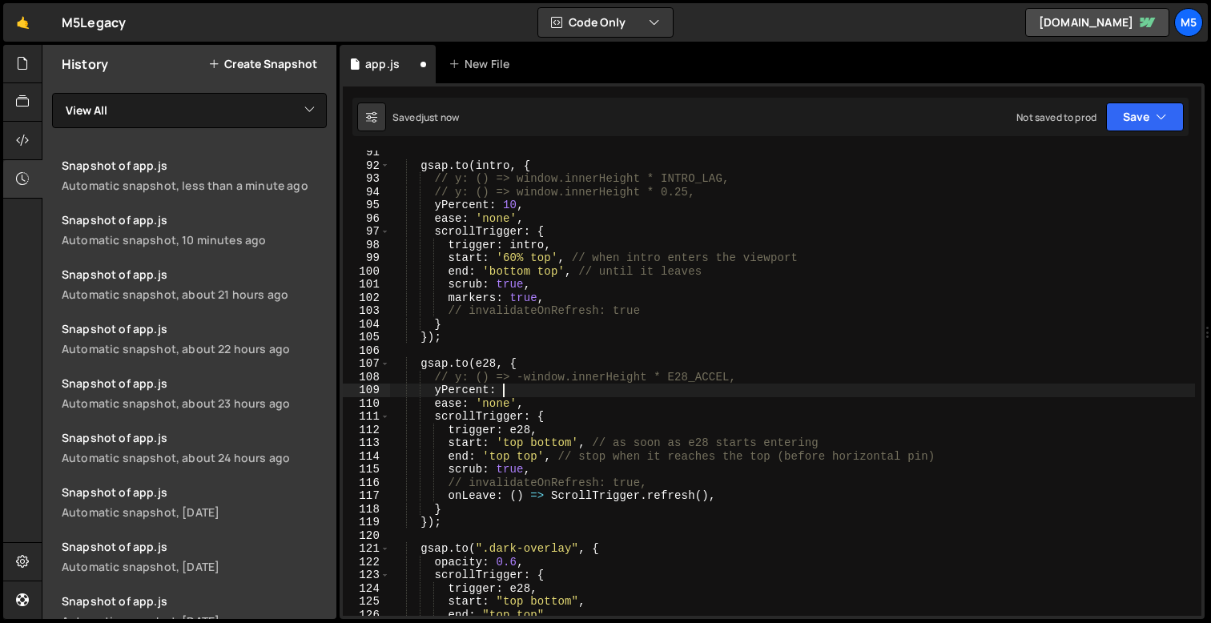
scroll to position [1194, 0]
type textarea "y: () => -window.innerHeight * 0.3,"
